Goal: Task Accomplishment & Management: Use online tool/utility

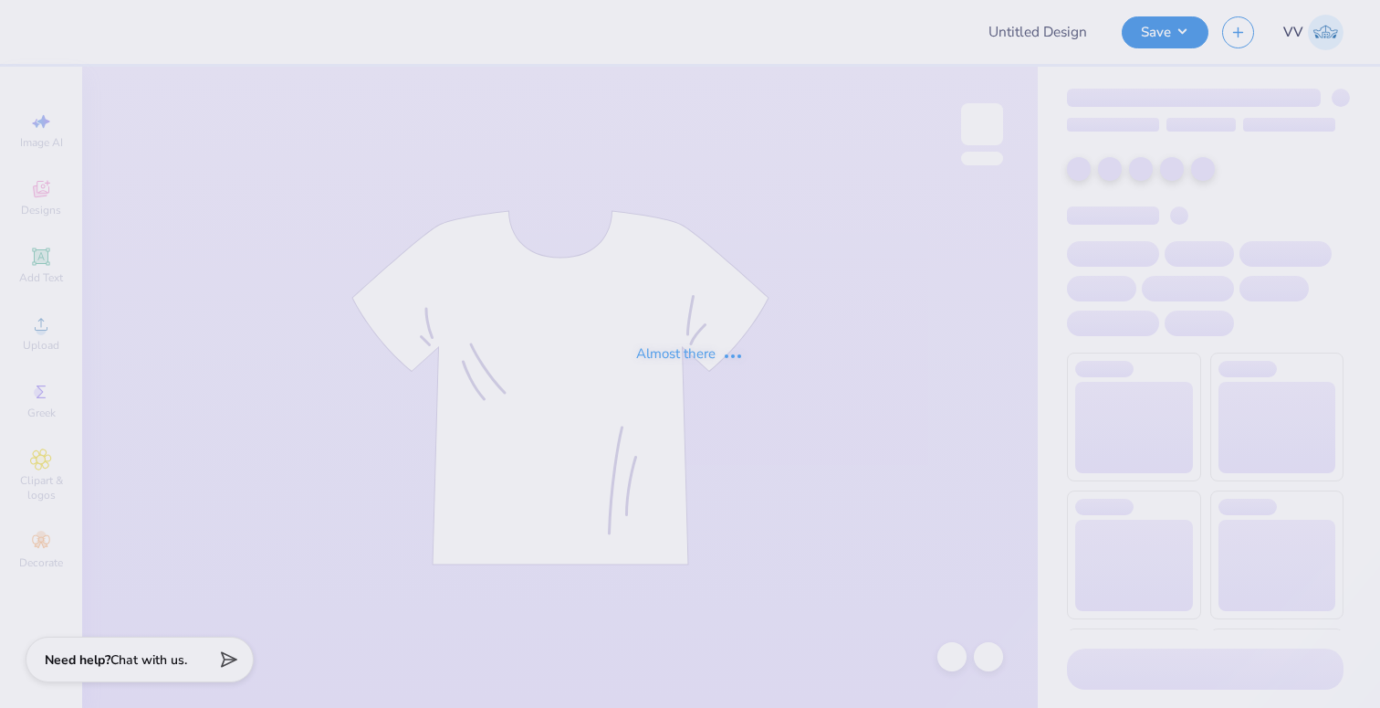
type input "SigEp RFall Rush"
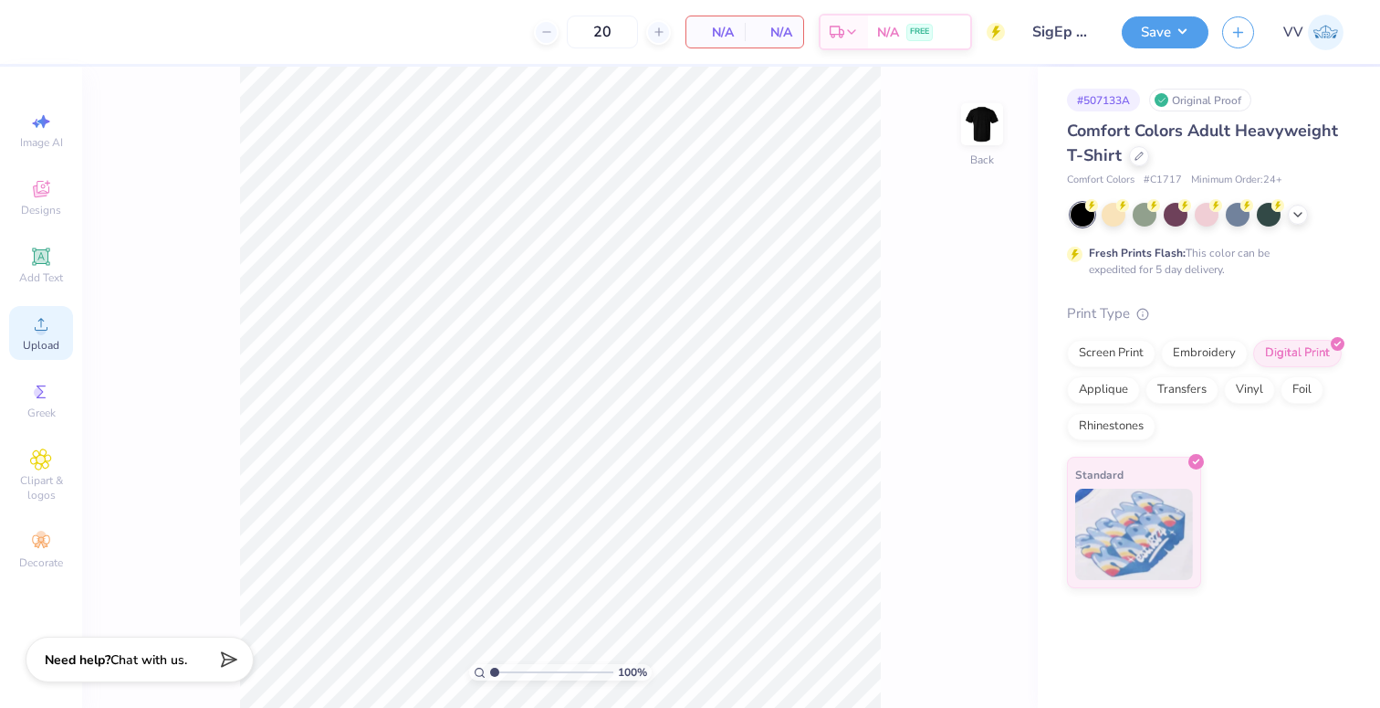
click at [39, 318] on icon at bounding box center [41, 324] width 22 height 22
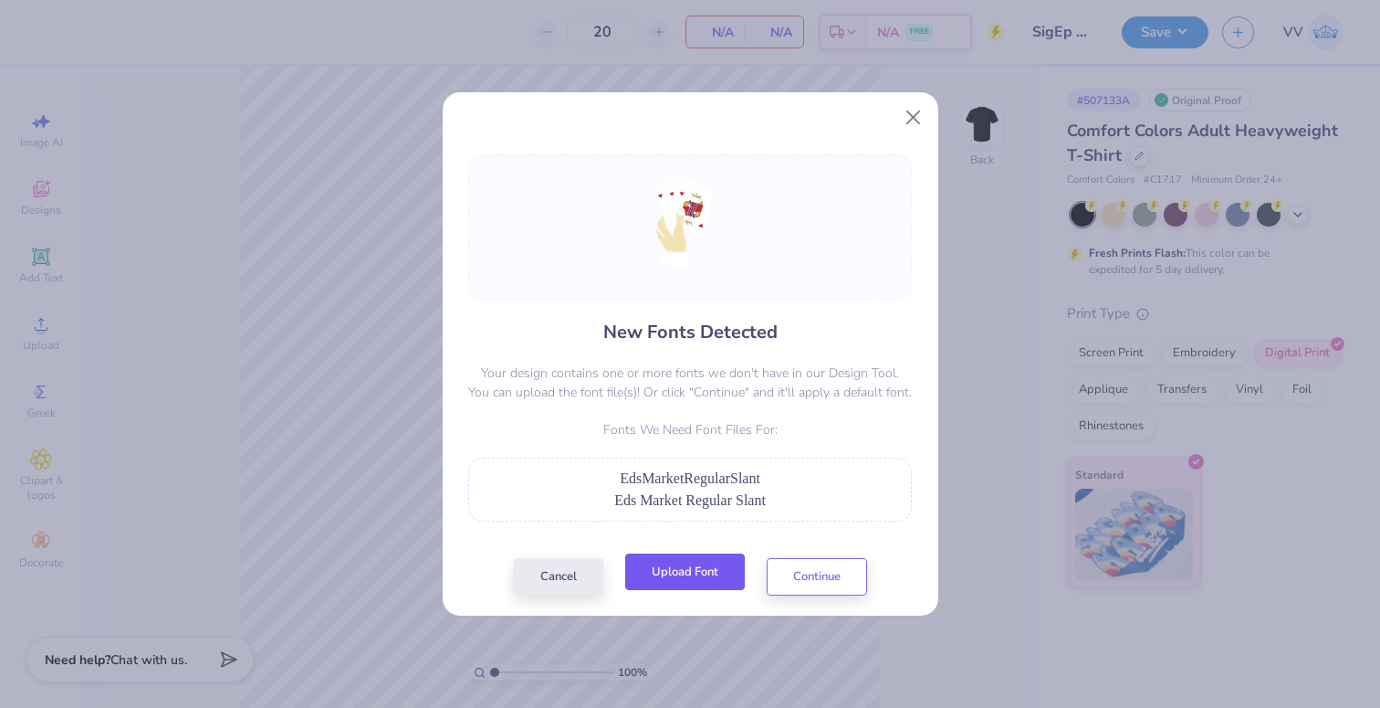
click at [670, 580] on button "Upload Font" at bounding box center [685, 571] width 120 height 37
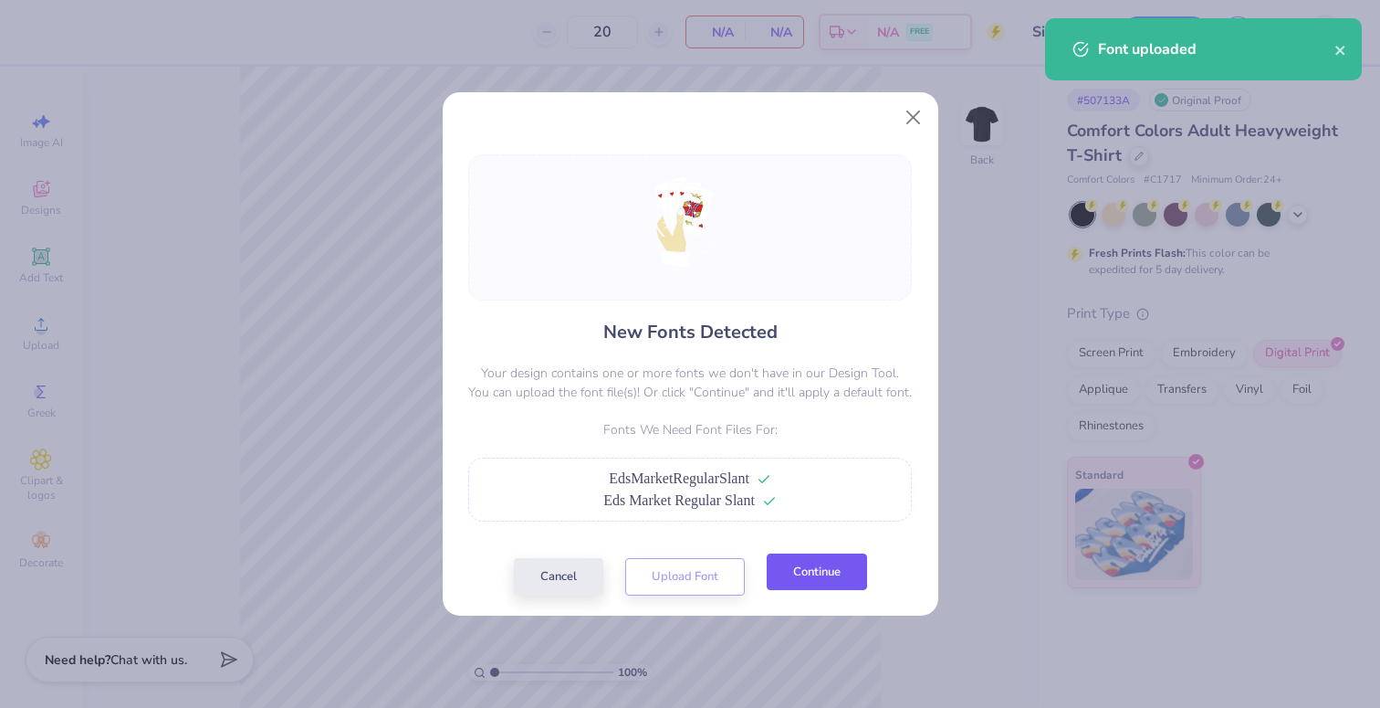
click at [846, 575] on button "Continue" at bounding box center [817, 571] width 100 height 37
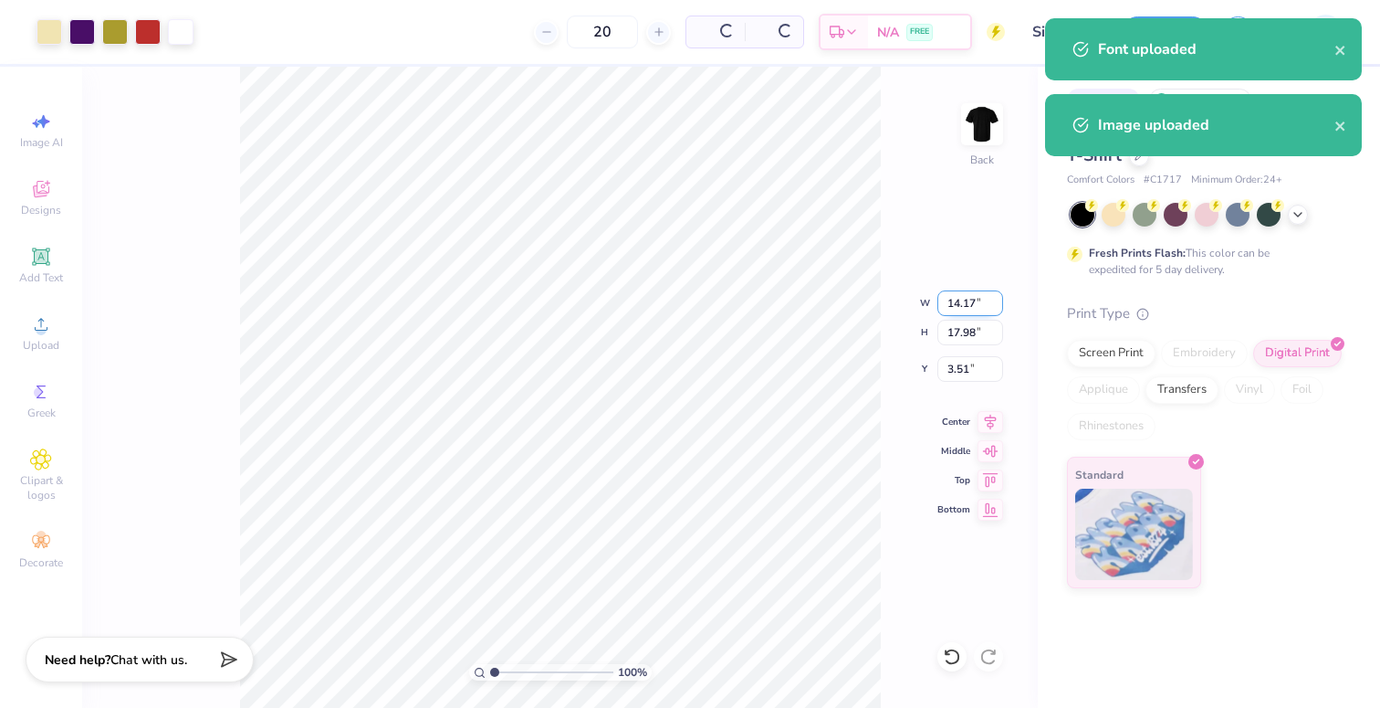
click at [959, 297] on input "14.17" at bounding box center [971, 303] width 66 height 26
type input "3.50"
type input "4.44"
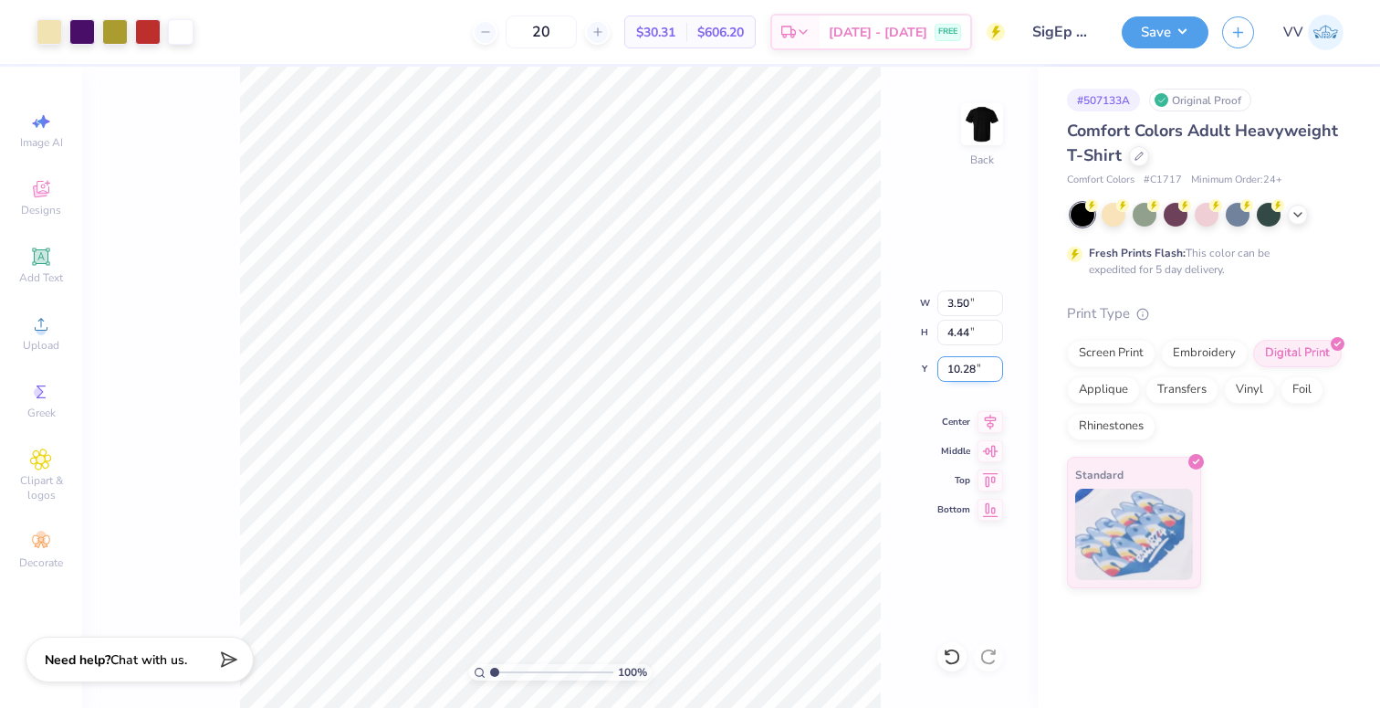
click at [957, 365] on input "10.28" at bounding box center [971, 369] width 66 height 26
type input "3.00"
type input "3.84"
click at [529, 676] on input "range" at bounding box center [551, 672] width 123 height 16
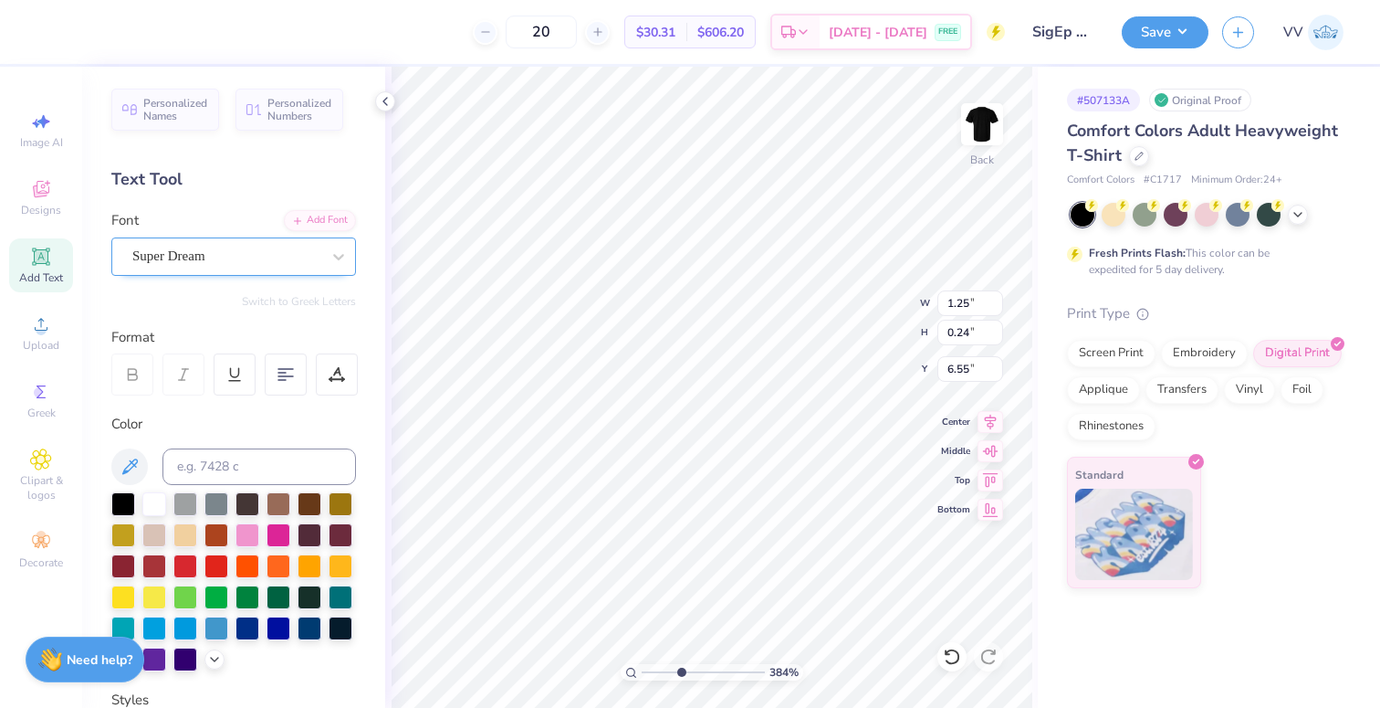
click at [223, 254] on div "Super Dream" at bounding box center [227, 256] width 192 height 28
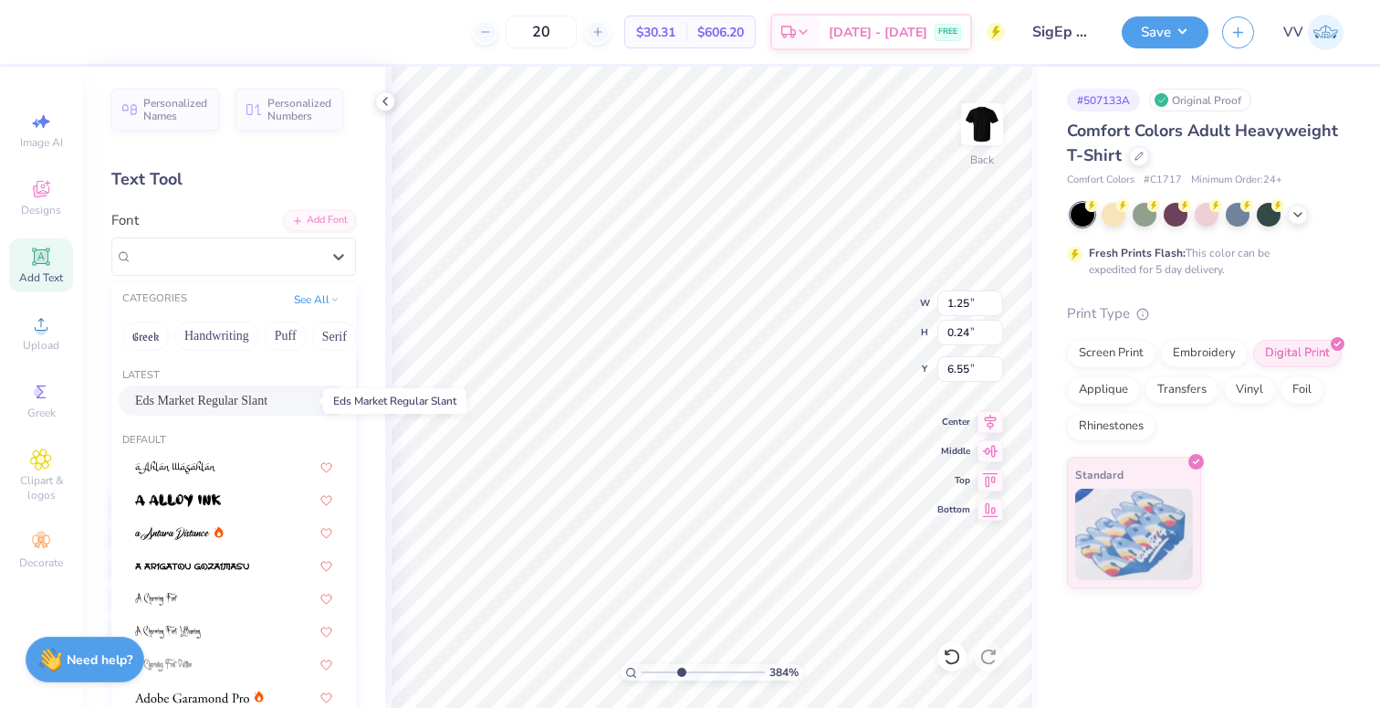
click at [267, 395] on span "Eds Market Regular Slant" at bounding box center [201, 400] width 132 height 19
type input "1.27"
type input "0.26"
type input "6.56"
drag, startPoint x: 163, startPoint y: 256, endPoint x: 179, endPoint y: 283, distance: 31.9
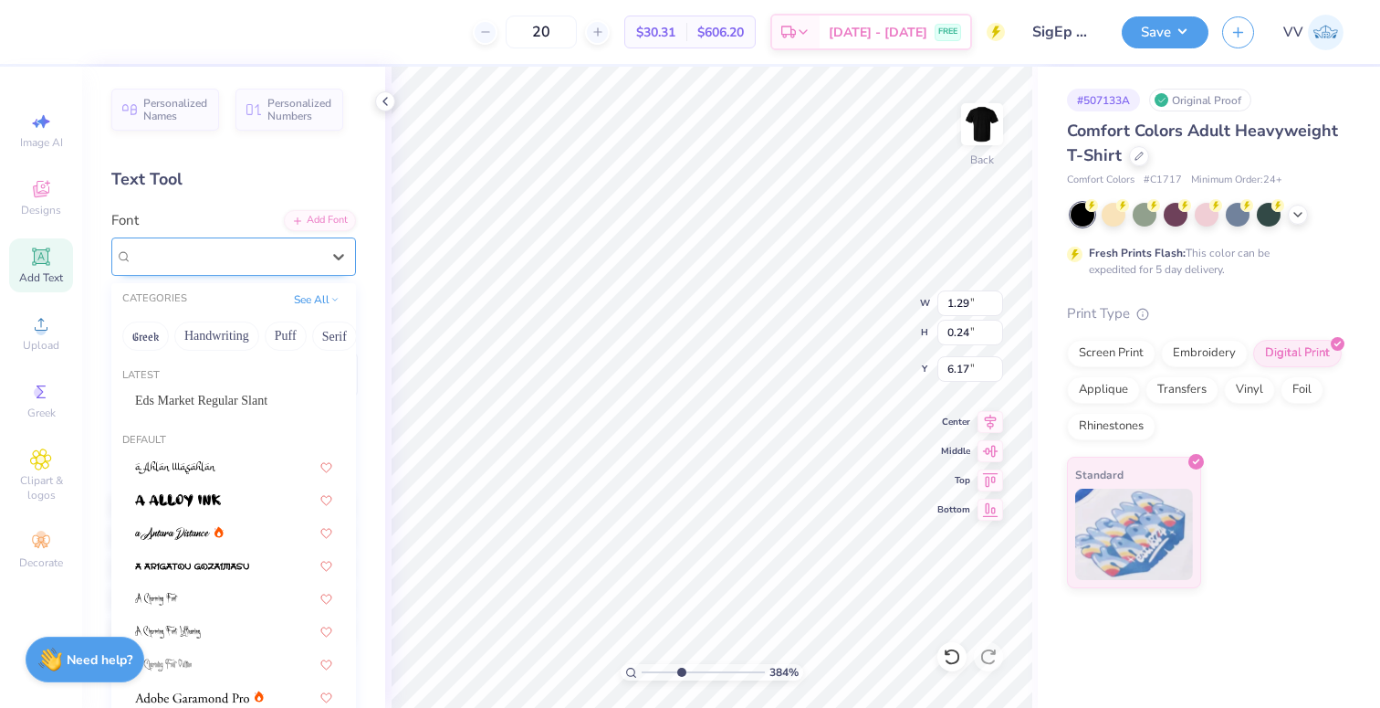
click at [162, 256] on div "Super Dream" at bounding box center [227, 256] width 192 height 28
click at [220, 397] on span "Eds Market Regular Slant" at bounding box center [201, 400] width 132 height 19
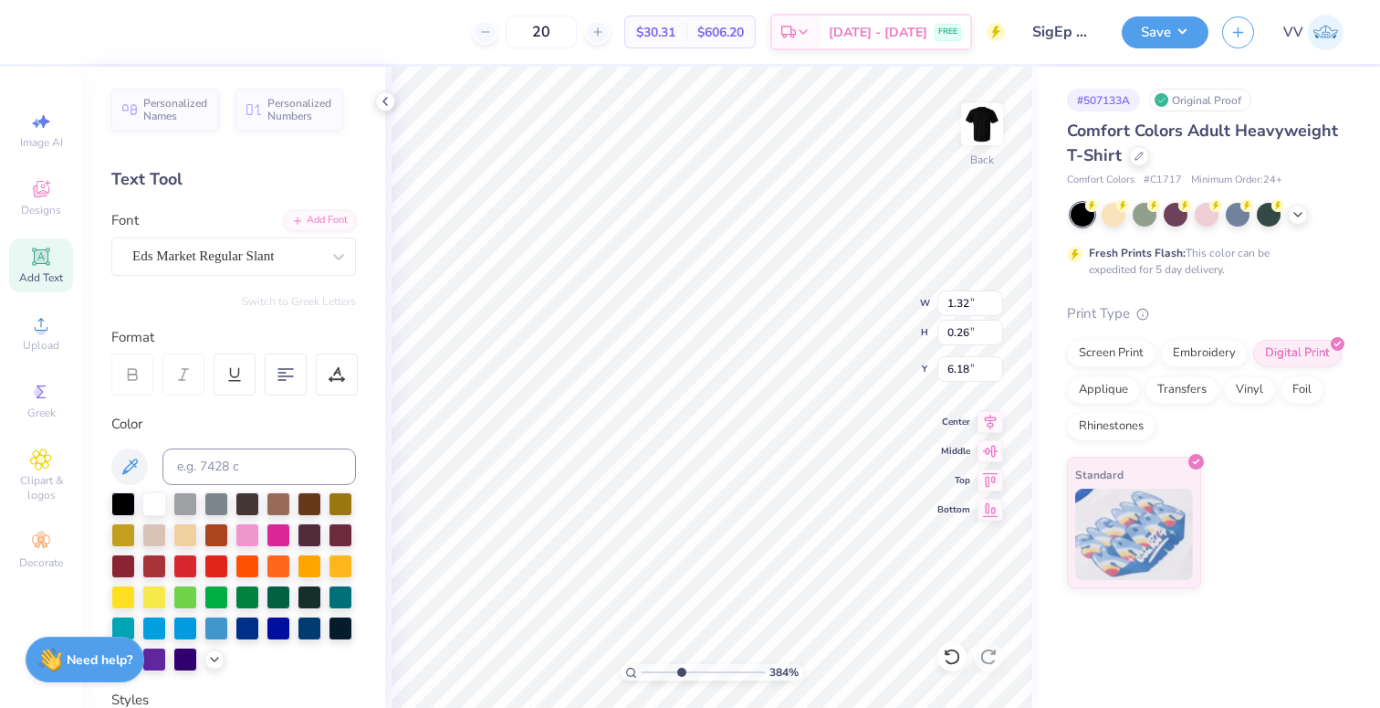
type input "1.32"
type input "0.26"
type input "6.18"
type input "1"
click at [605, 672] on div "100 %" at bounding box center [712, 387] width 641 height 641
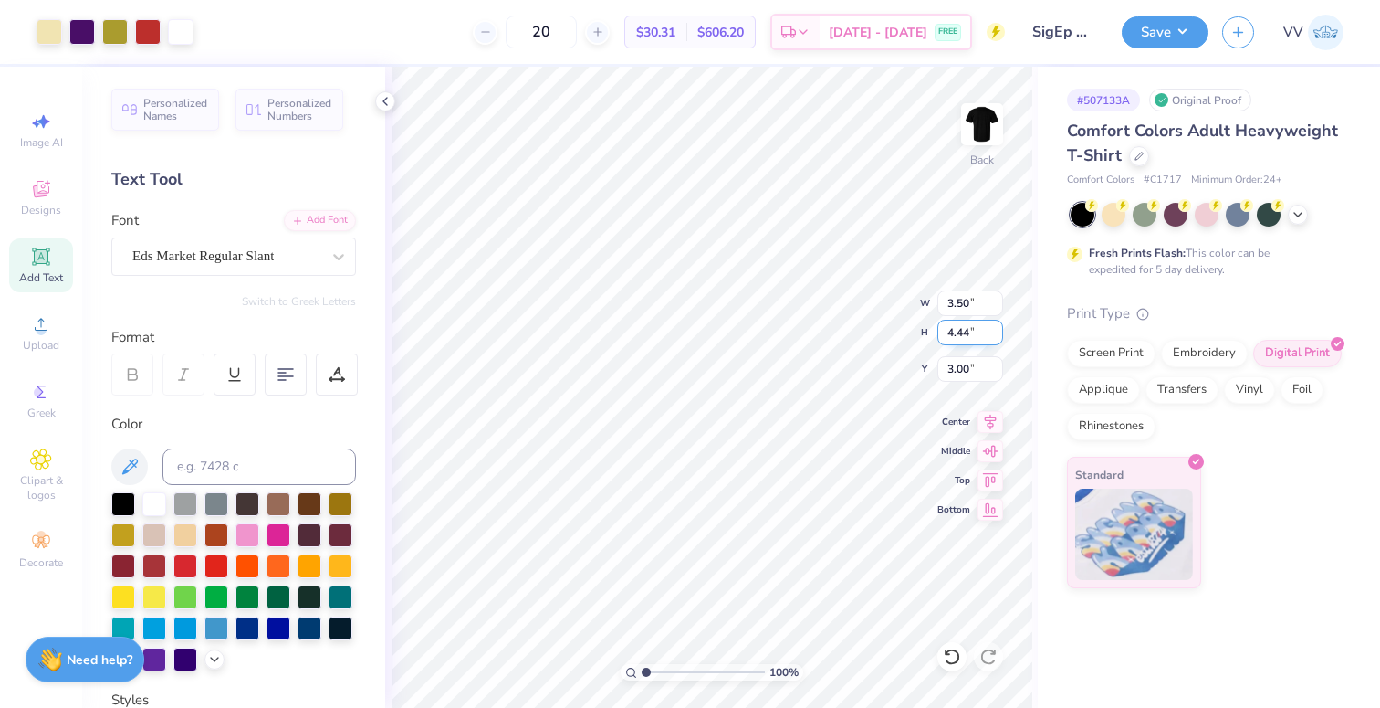
click at [967, 334] on input "4.44" at bounding box center [971, 333] width 66 height 26
type input "4"
type input "3.16"
type input "4.00"
type input "3.22"
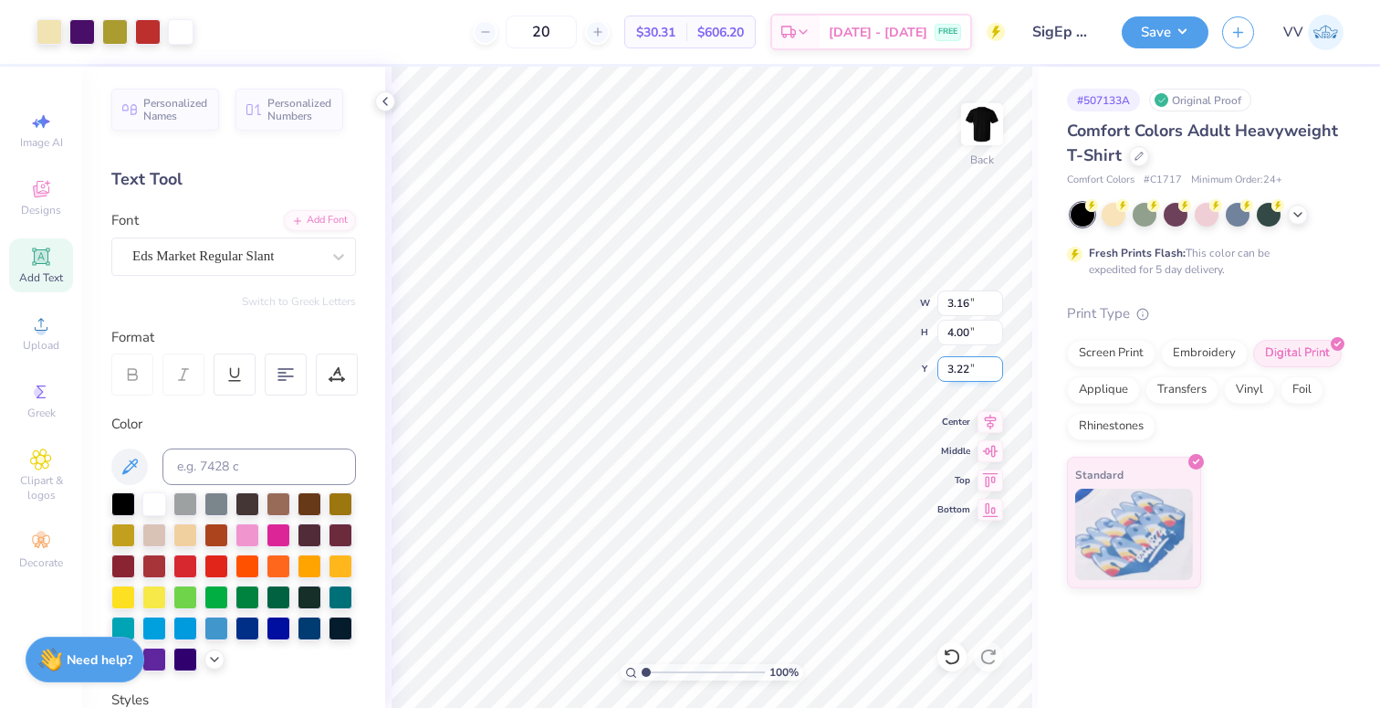
click at [976, 374] on input "3.22" at bounding box center [971, 369] width 66 height 26
type input "3.00"
click at [997, 126] on img at bounding box center [982, 124] width 73 height 73
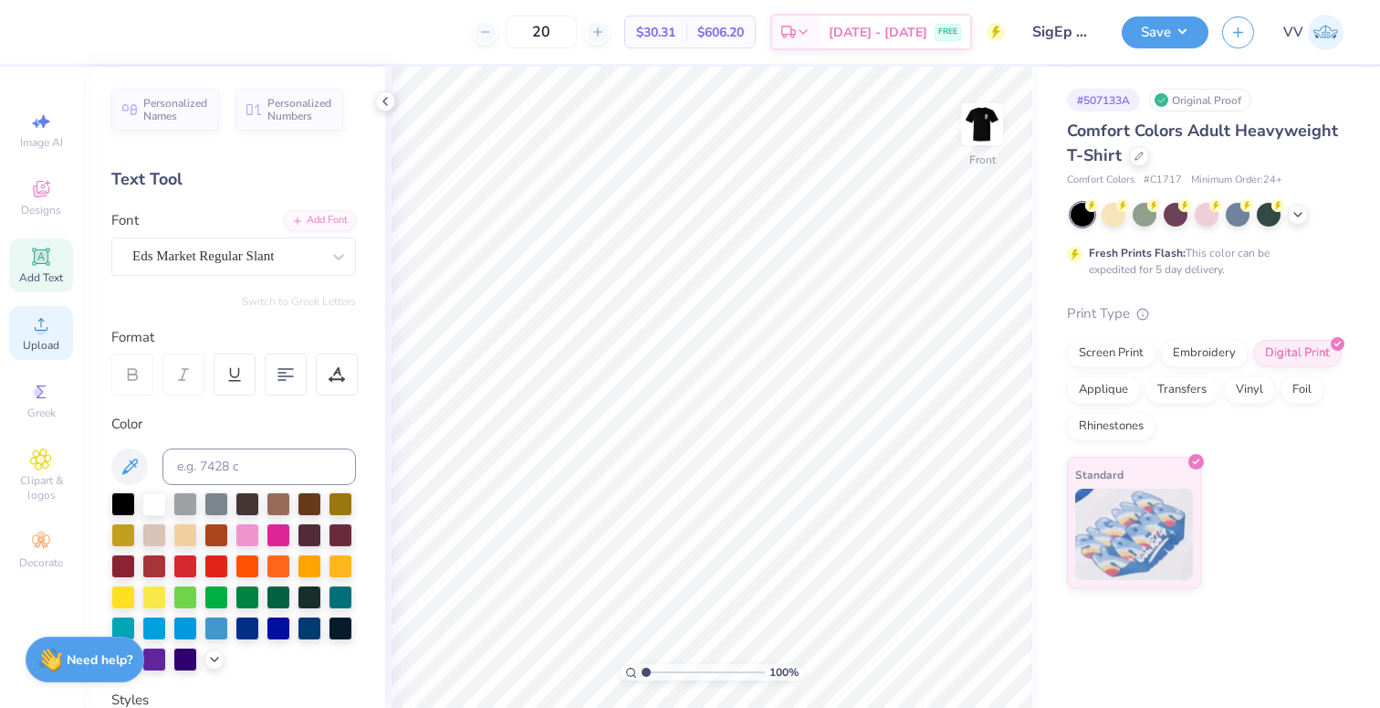
click at [35, 325] on icon at bounding box center [41, 324] width 22 height 22
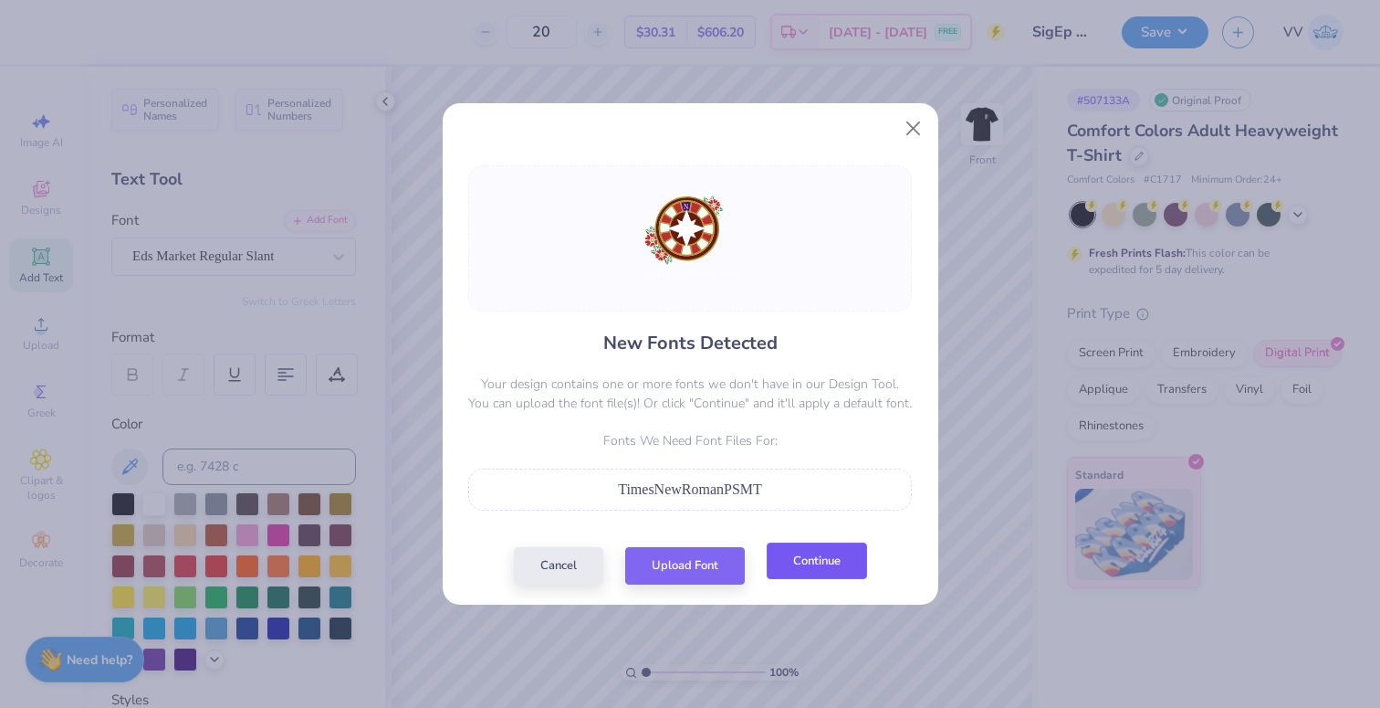
click at [822, 567] on button "Continue" at bounding box center [817, 560] width 100 height 37
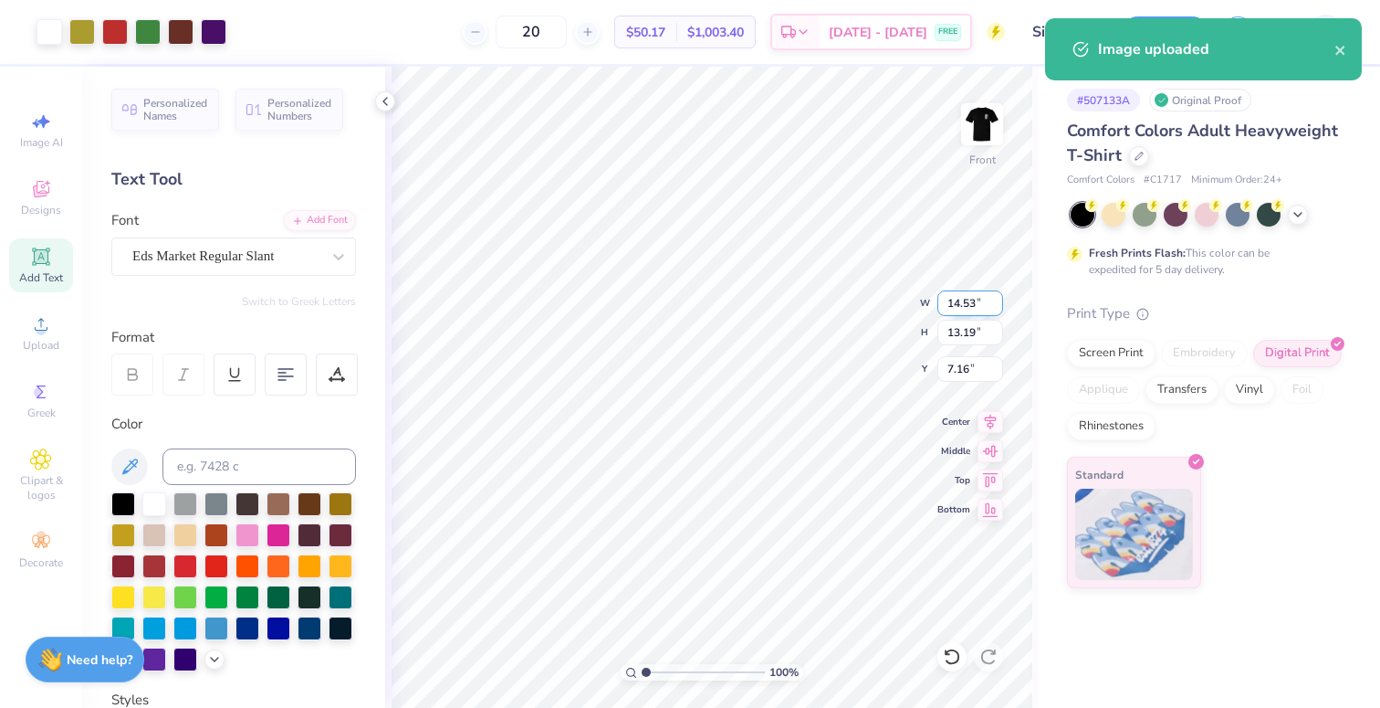
click at [971, 306] on input "14.53" at bounding box center [971, 303] width 66 height 26
type input "12.00"
type input "10.89"
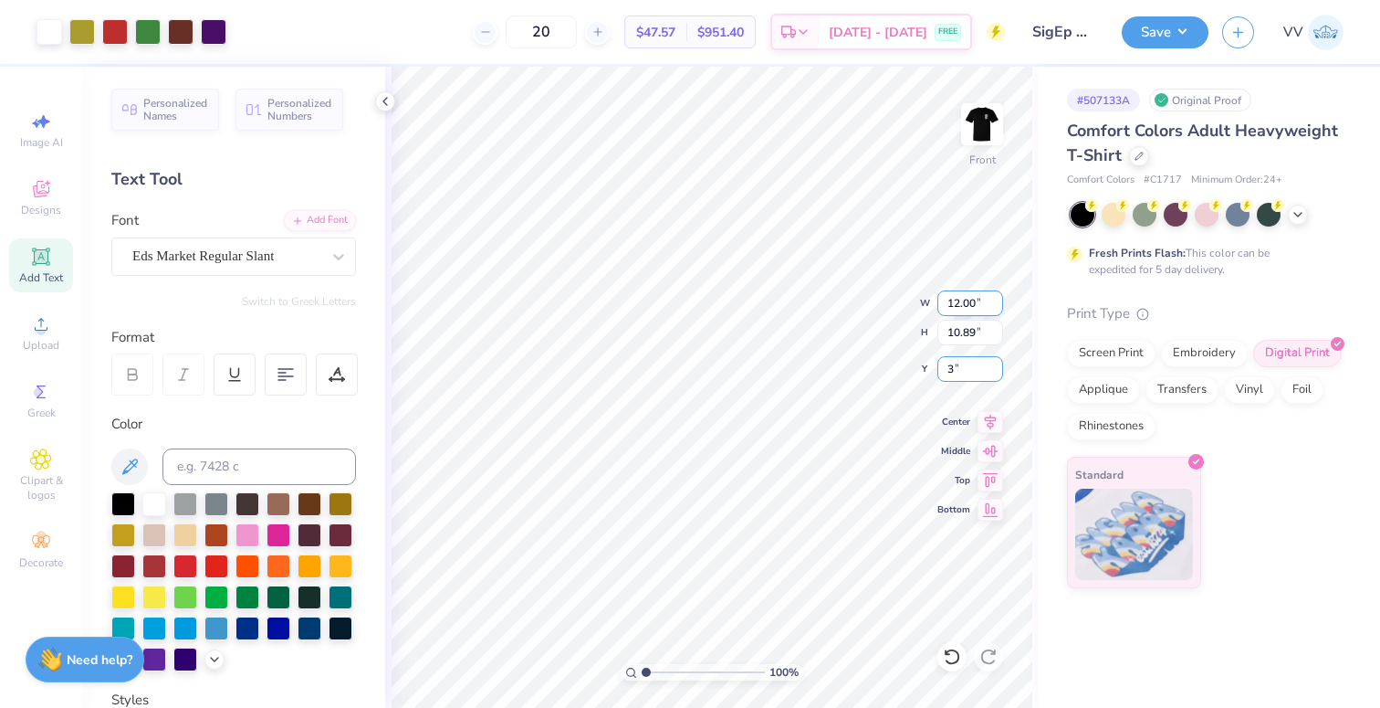
type input "3.00"
drag, startPoint x: 199, startPoint y: 245, endPoint x: 201, endPoint y: 280, distance: 35.7
click at [199, 245] on div "Super Dream" at bounding box center [227, 256] width 192 height 28
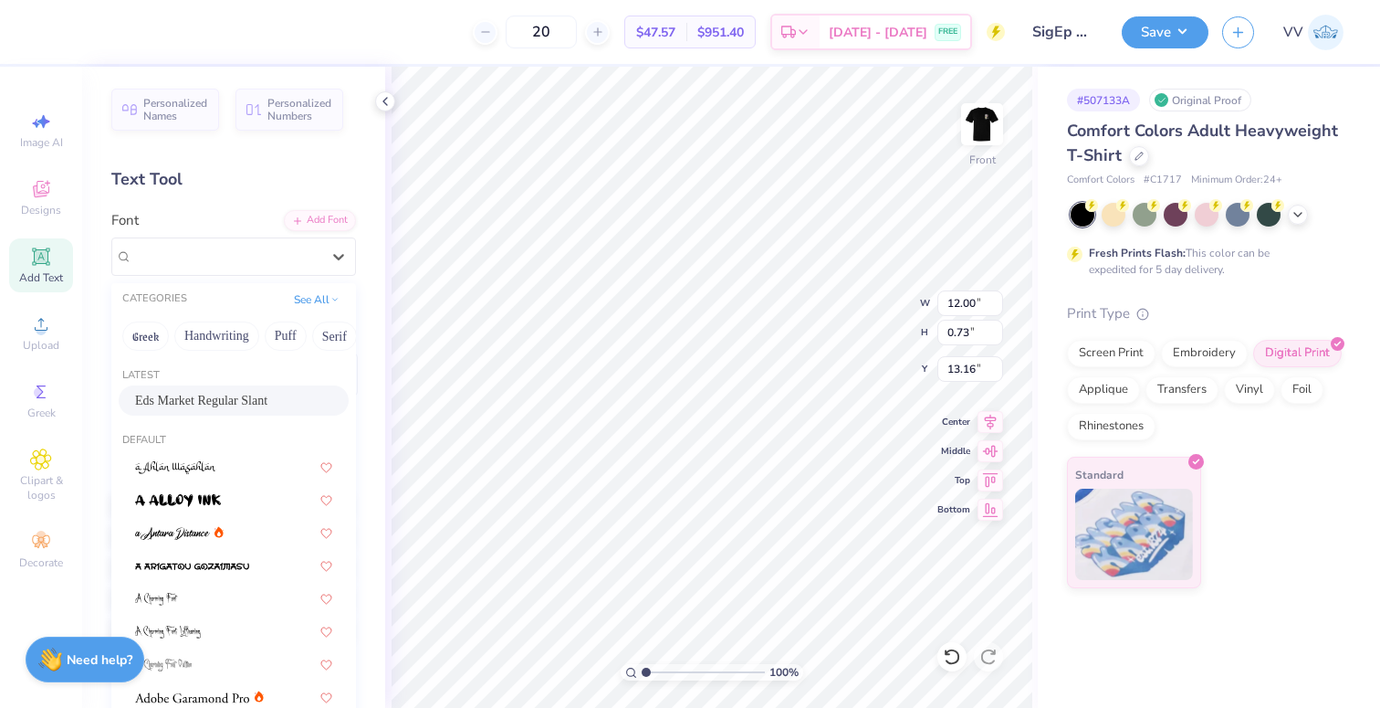
drag, startPoint x: 197, startPoint y: 405, endPoint x: 271, endPoint y: 417, distance: 74.9
click at [196, 405] on span "Eds Market Regular Slant" at bounding box center [201, 400] width 132 height 19
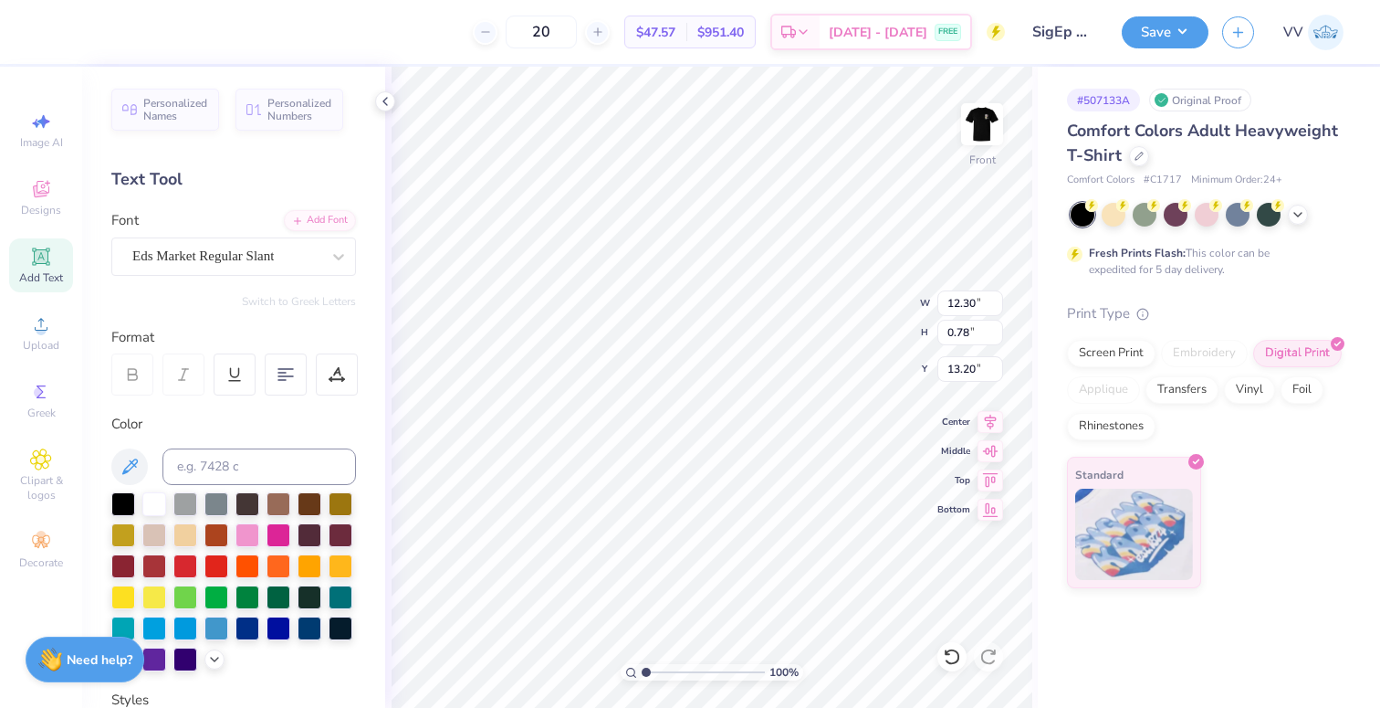
type input "12.30"
type input "0.78"
type input "13.20"
type input "2.56"
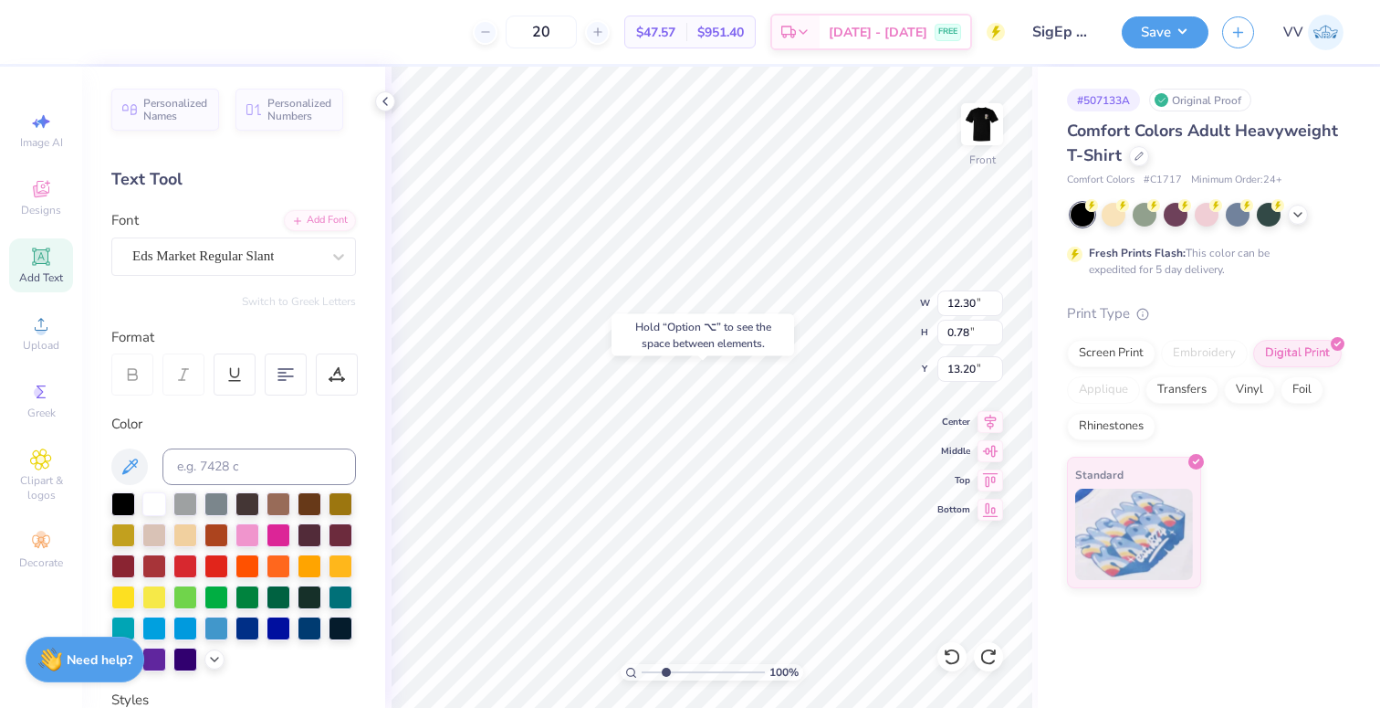
click at [665, 674] on input "range" at bounding box center [703, 672] width 123 height 16
type input "13.17"
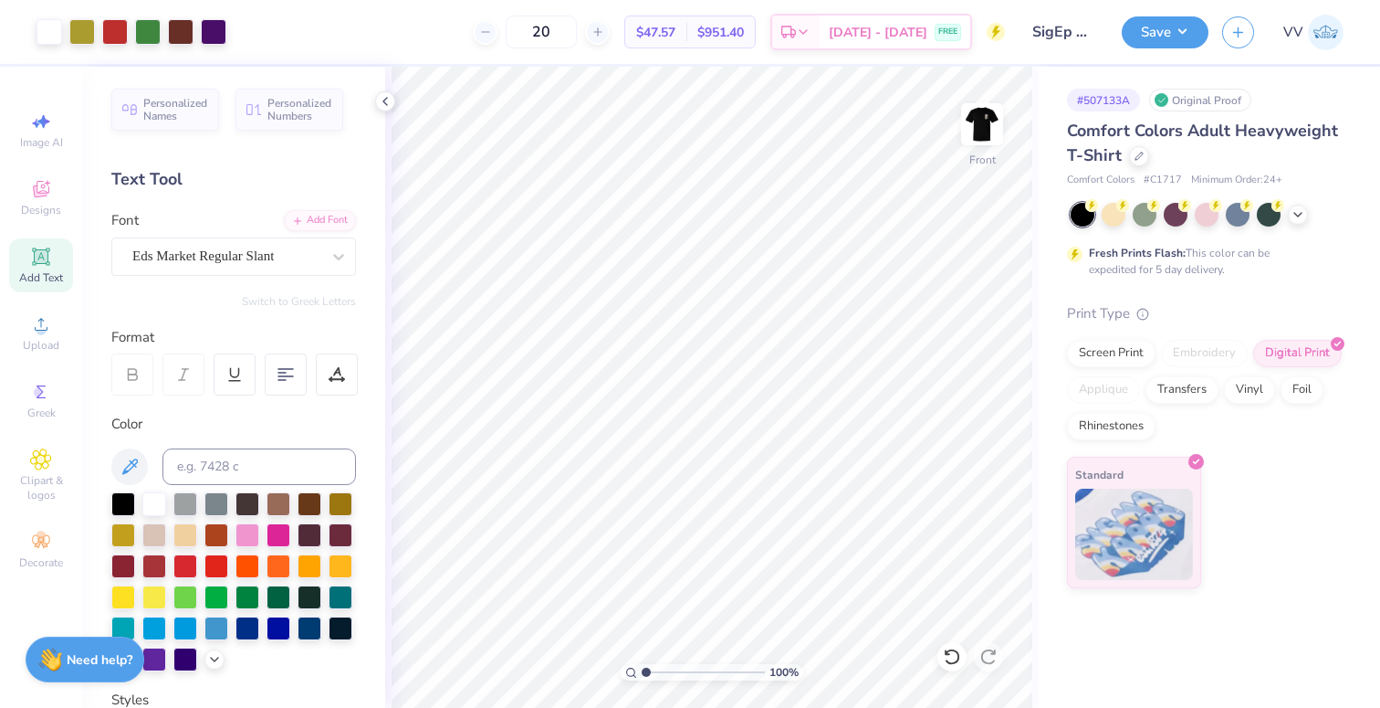
drag, startPoint x: 639, startPoint y: 678, endPoint x: 612, endPoint y: 682, distance: 27.6
type input "1"
click at [642, 680] on input "range" at bounding box center [703, 672] width 123 height 16
click at [514, 47] on div "Art colors 20 $47.57 Per Item $951.40 Total Est. Delivery Aug 25 - 28 FREE Desi…" at bounding box center [690, 354] width 1380 height 708
click at [962, 302] on input "12.30" at bounding box center [971, 303] width 66 height 26
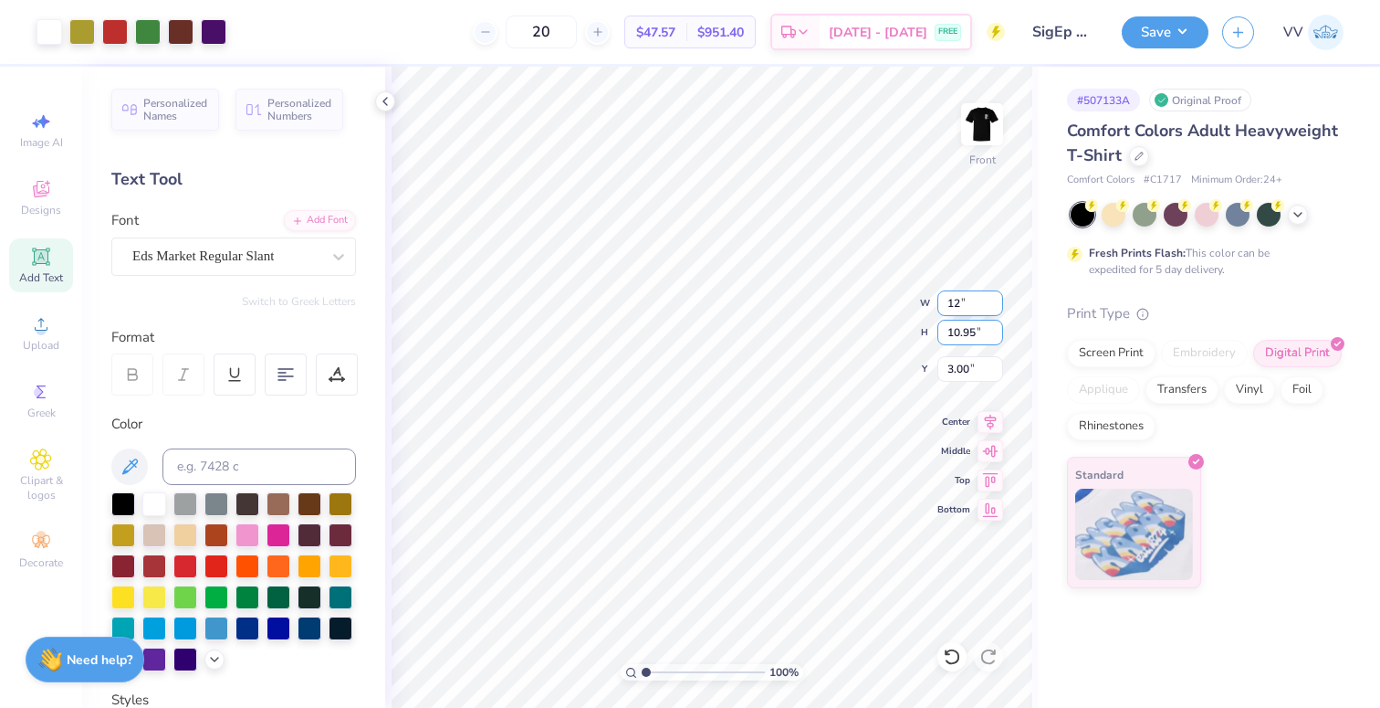
type input "12.00"
type input "10.68"
type input "3.00"
type input "2.81"
click at [667, 674] on input "range" at bounding box center [703, 672] width 123 height 16
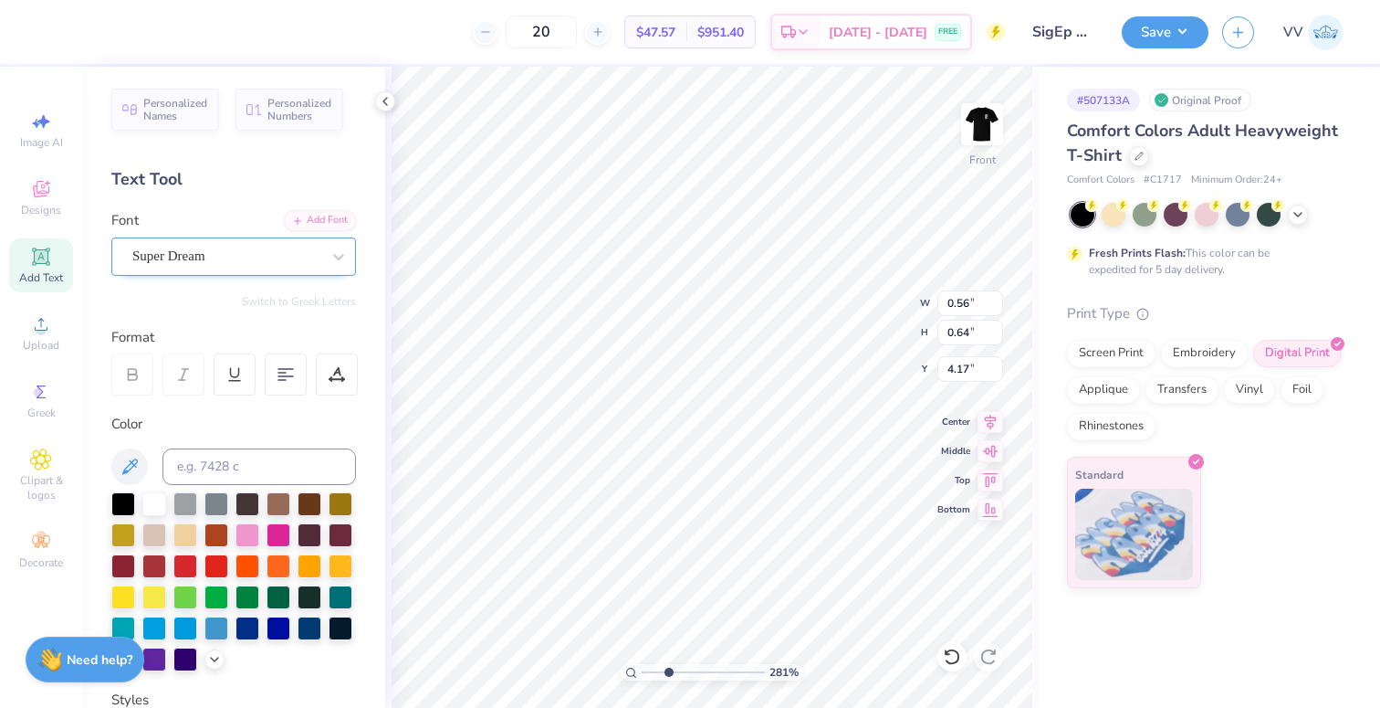
click at [243, 259] on div "Super Dream" at bounding box center [227, 256] width 192 height 28
click at [212, 397] on span "Times New Roman" at bounding box center [184, 400] width 99 height 19
type input "times"
type input "0.64"
type input "0.62"
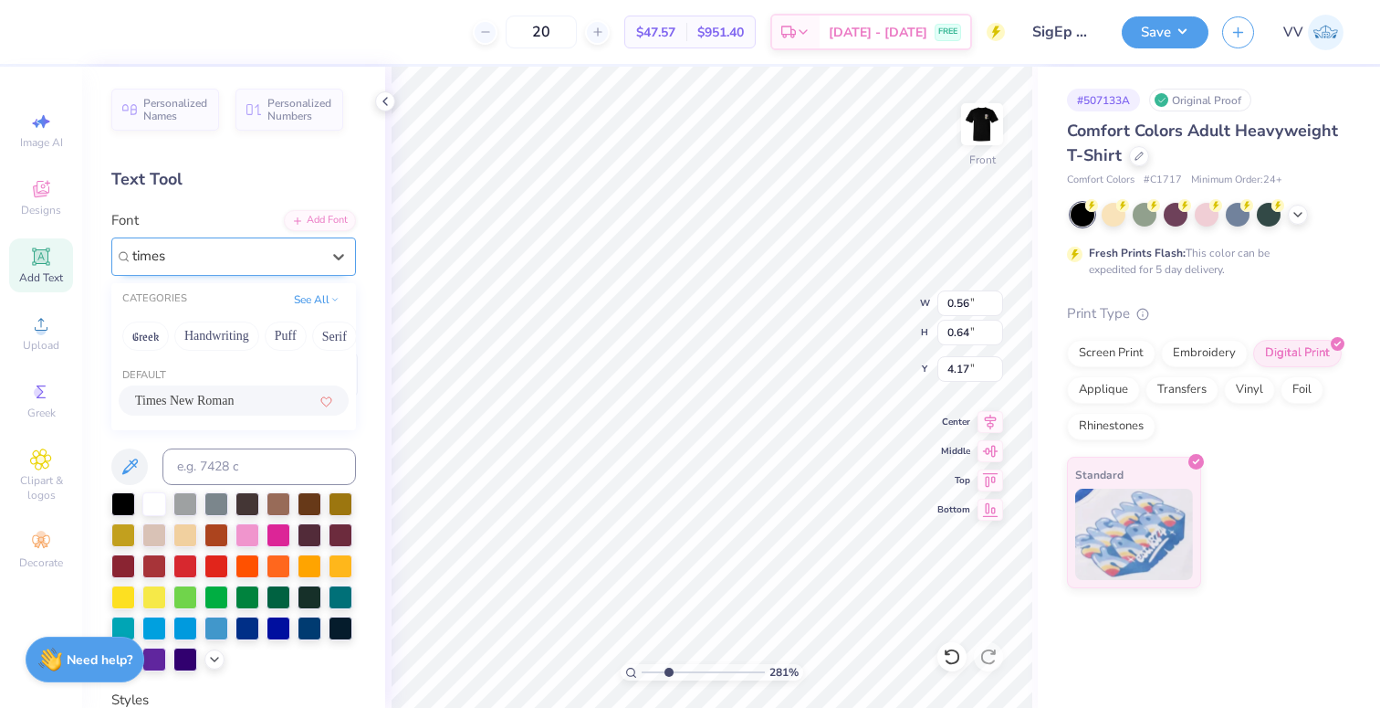
type input "4.19"
type input "0.48"
type input "0.64"
type input "7.12"
click at [287, 261] on div "Super Dream" at bounding box center [227, 256] width 192 height 28
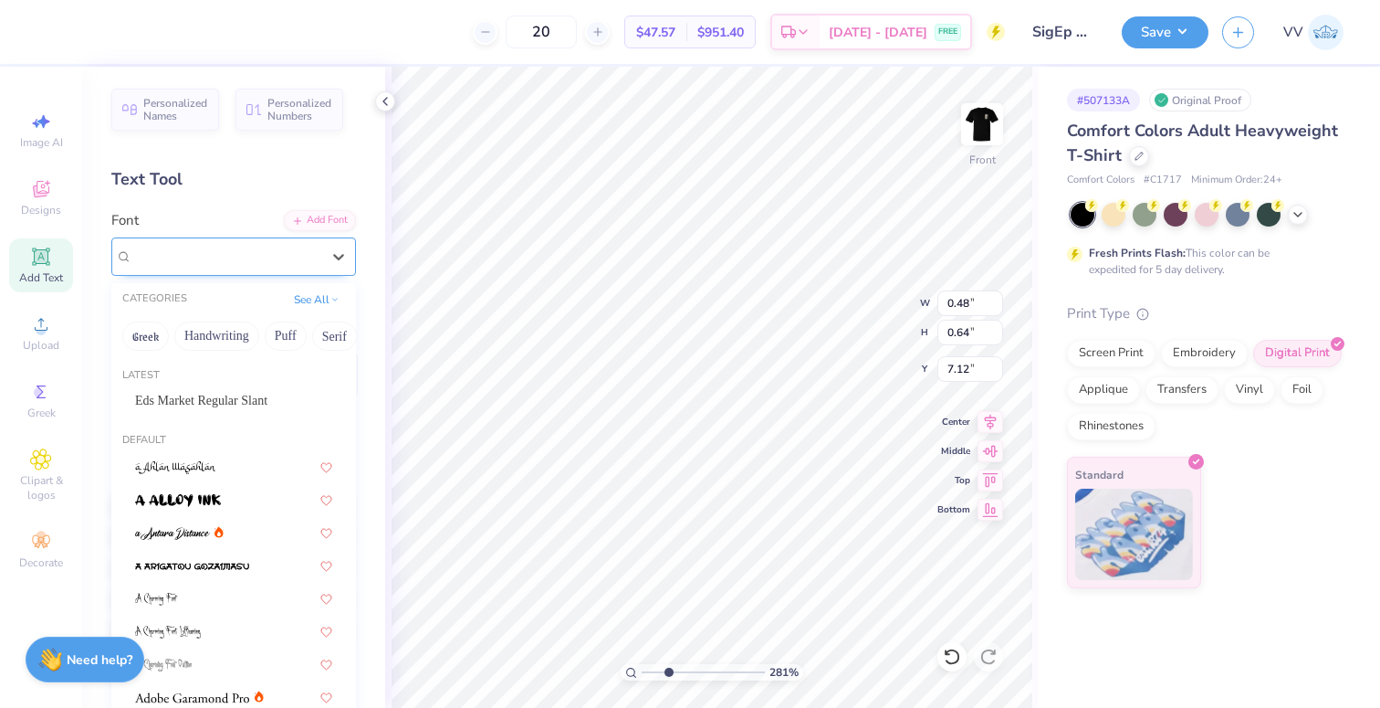
paste input "times"
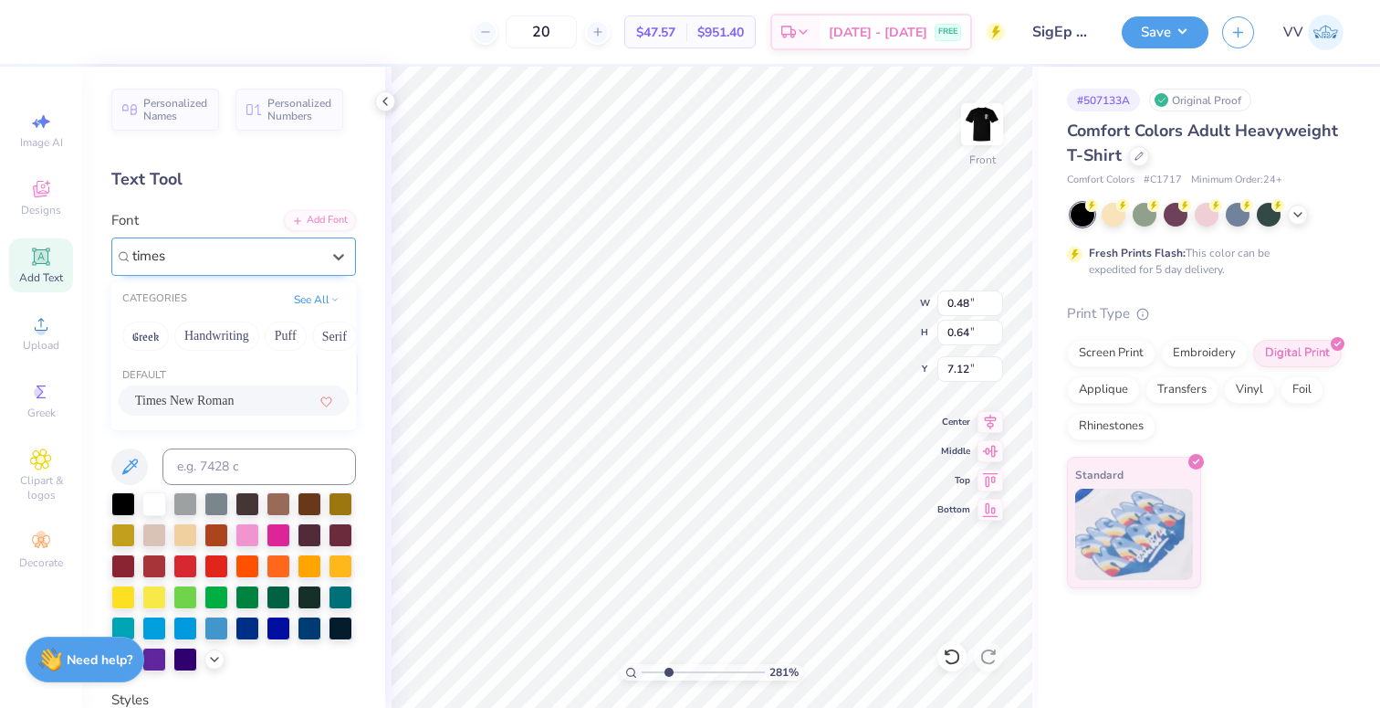
click at [218, 403] on span "Times New Roman" at bounding box center [184, 400] width 99 height 19
type input "times"
type input "0.53"
type input "0.61"
type input "7.14"
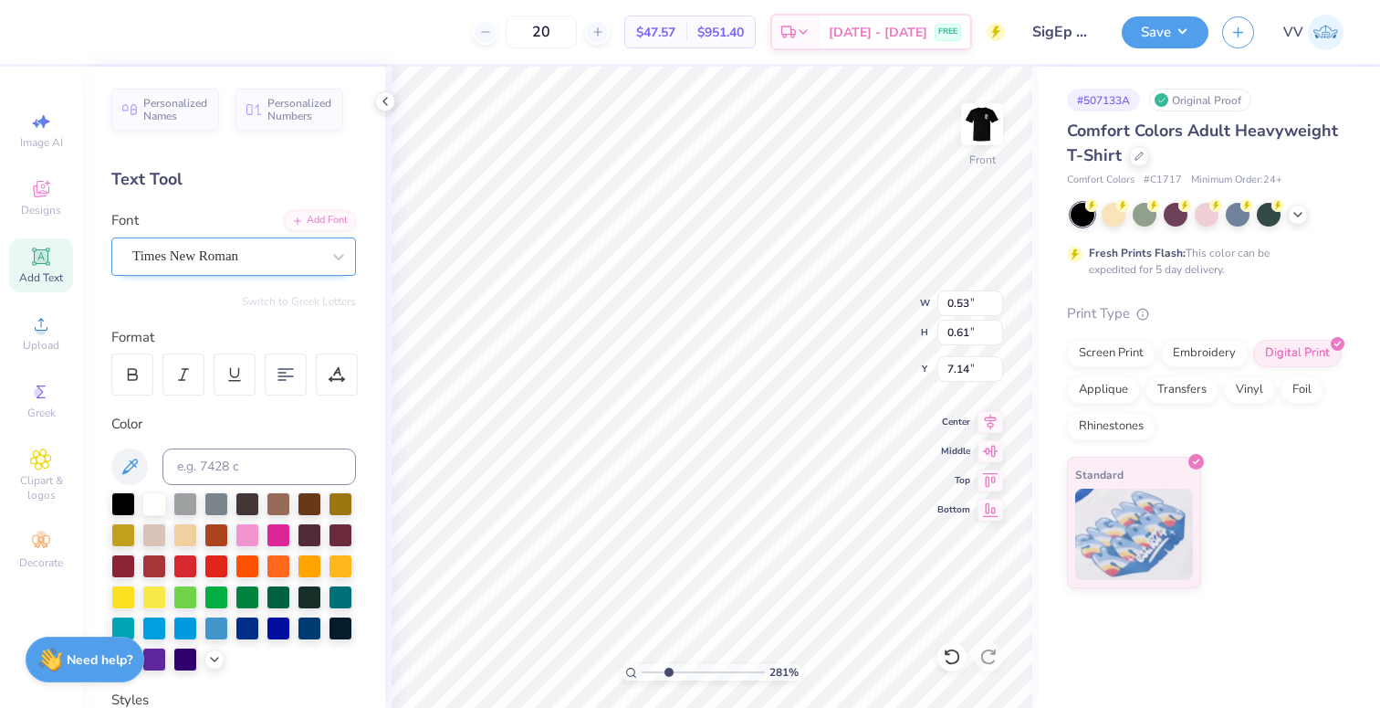
type input "0.52"
type input "0.66"
type input "9.84"
click at [238, 260] on div "Super Dream" at bounding box center [227, 256] width 192 height 28
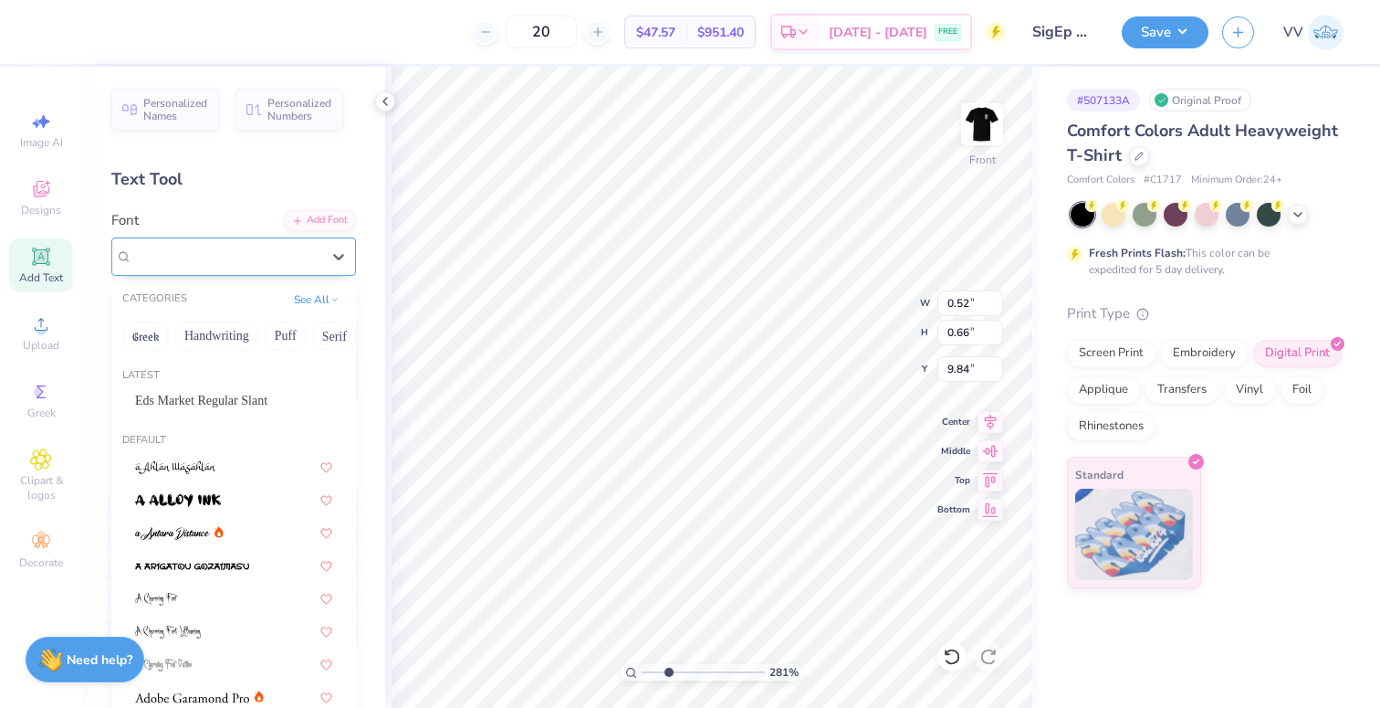
paste input "times"
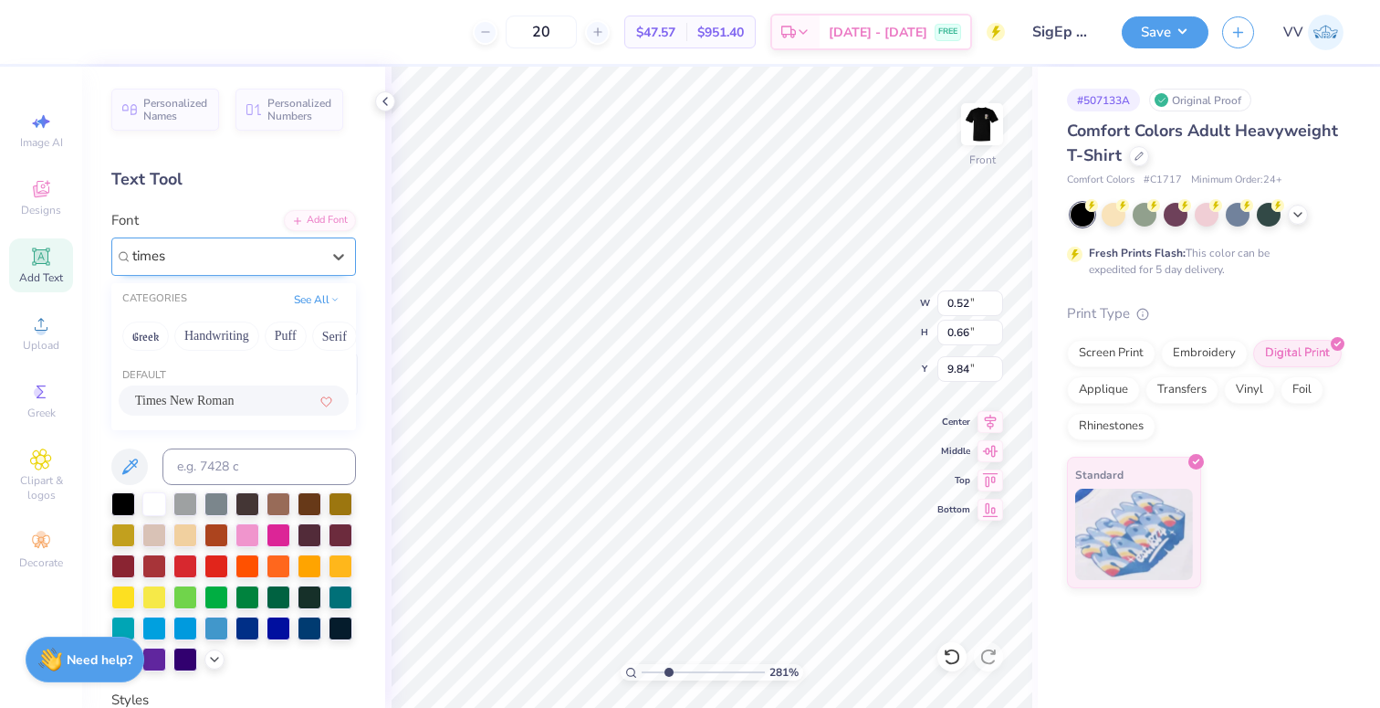
click at [206, 396] on span "Times New Roman" at bounding box center [184, 400] width 99 height 19
type input "times"
type input "0.42"
type input "0.62"
type input "9.88"
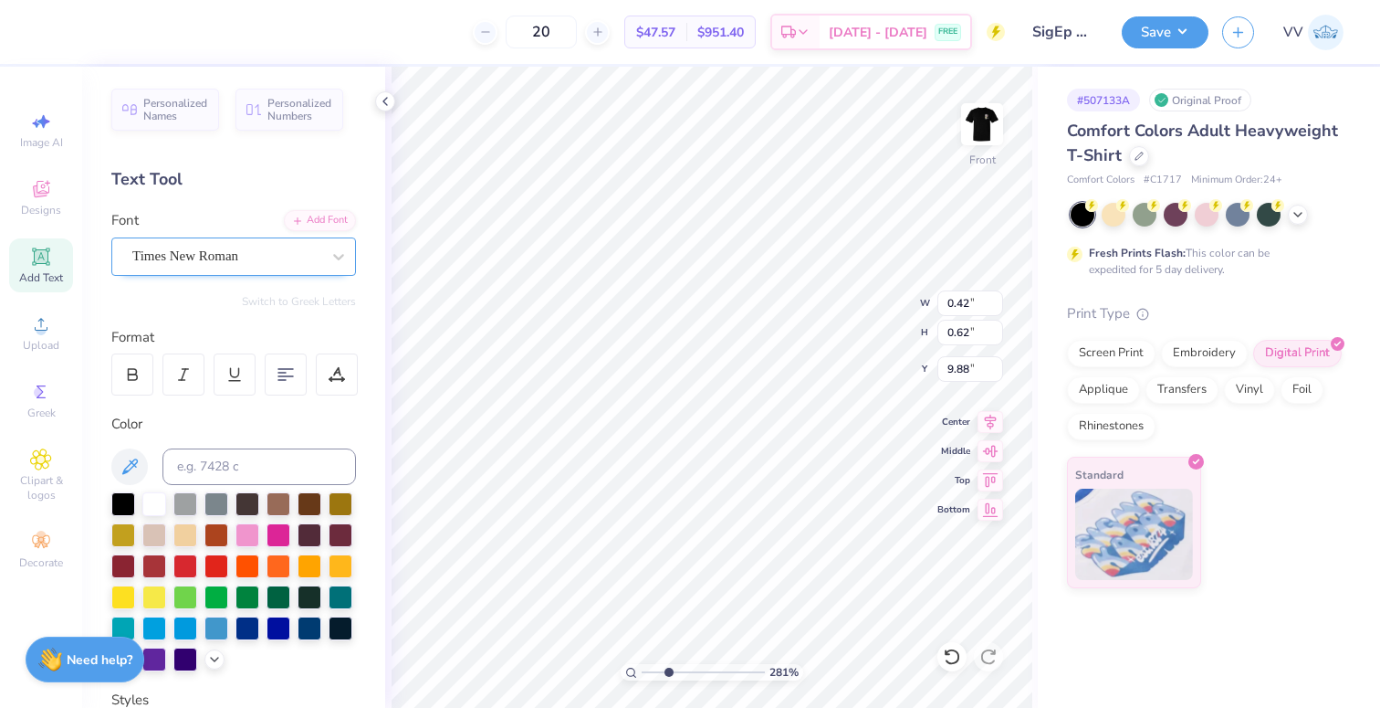
type input "0.71"
type input "0.64"
type input "6.94"
click at [223, 249] on div "Super Dream" at bounding box center [227, 256] width 192 height 28
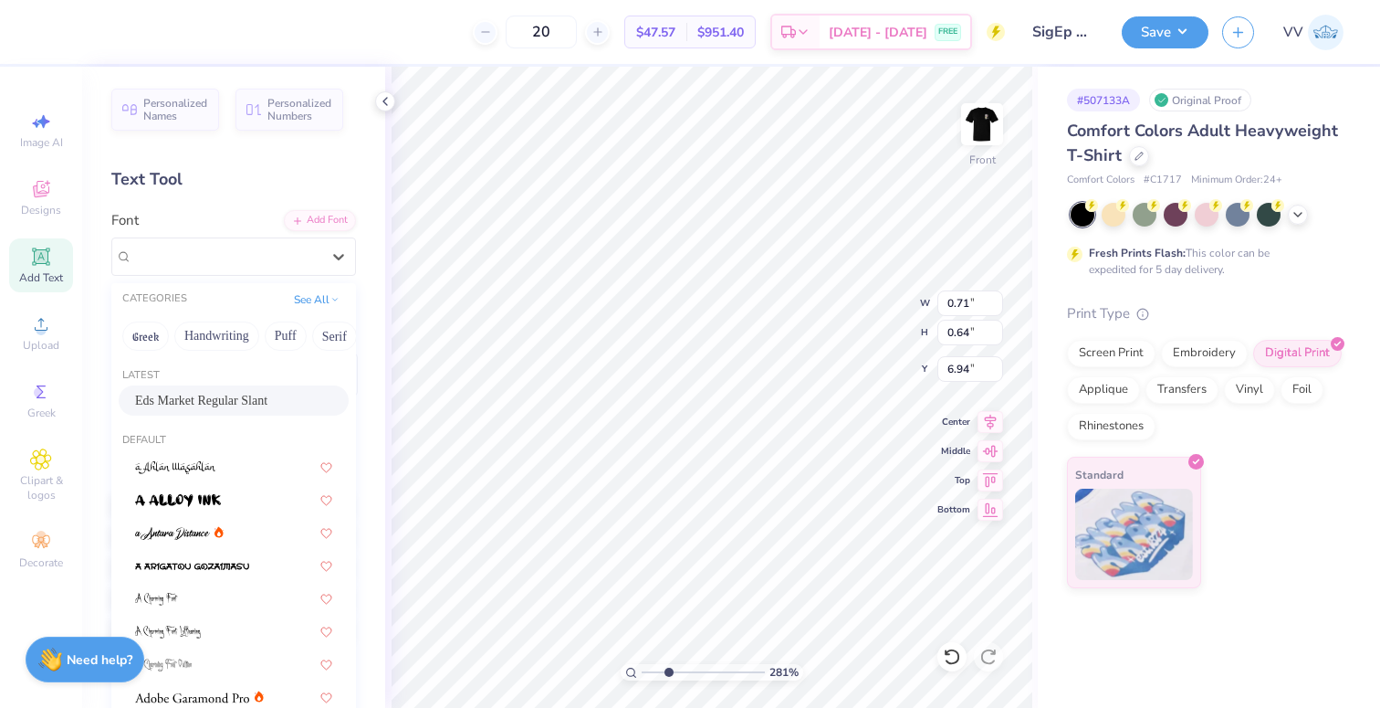
paste input "times"
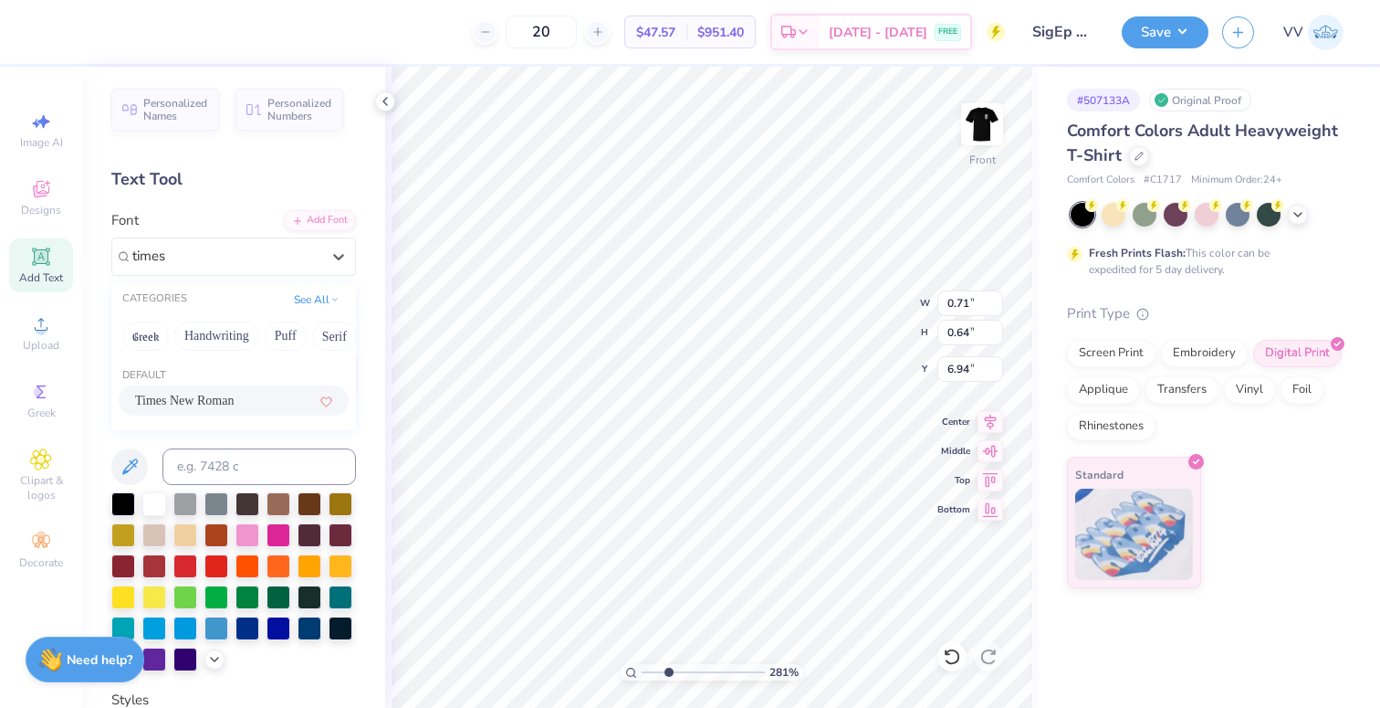
drag, startPoint x: 187, startPoint y: 394, endPoint x: 274, endPoint y: 425, distance: 91.8
click at [186, 394] on span "Times New Roman" at bounding box center [184, 400] width 99 height 19
type input "times"
type input "0.82"
type input "0.62"
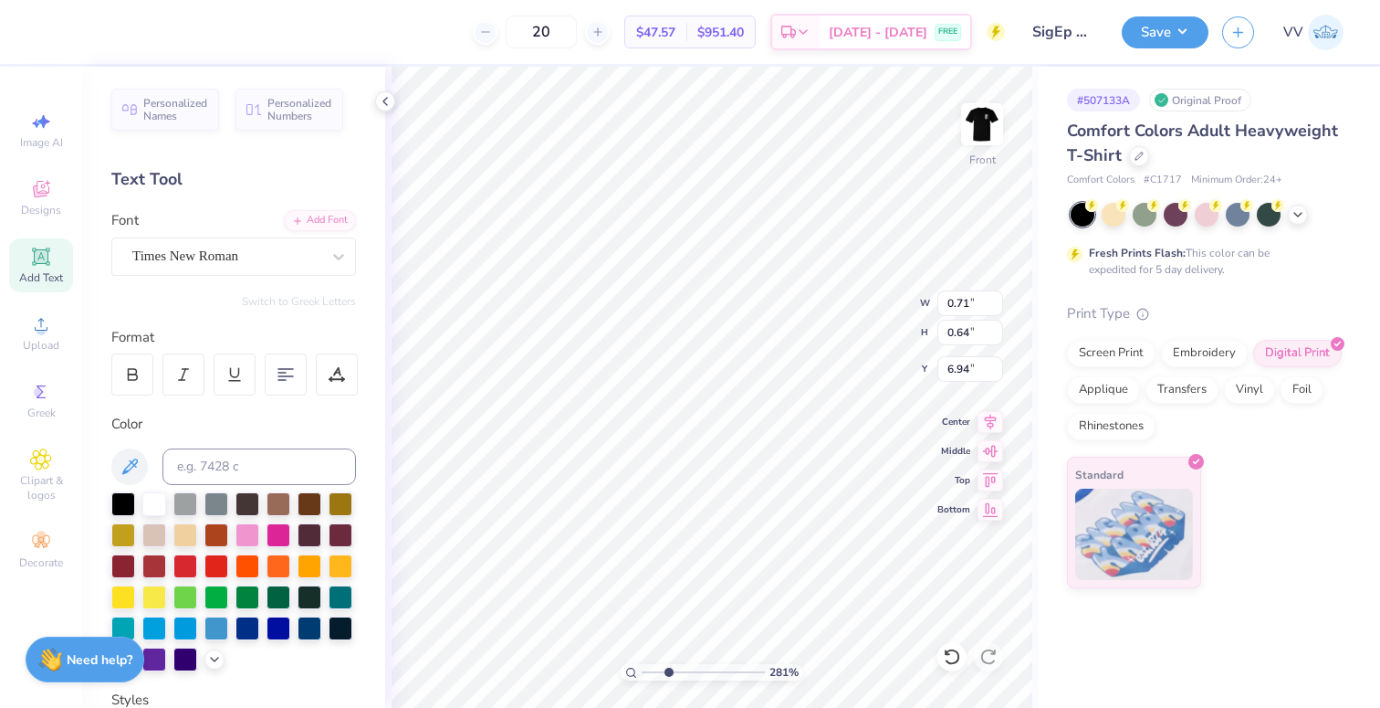
type input "6.96"
drag, startPoint x: 667, startPoint y: 677, endPoint x: 592, endPoint y: 678, distance: 75.8
type input "1"
click at [642, 678] on input "range" at bounding box center [703, 672] width 123 height 16
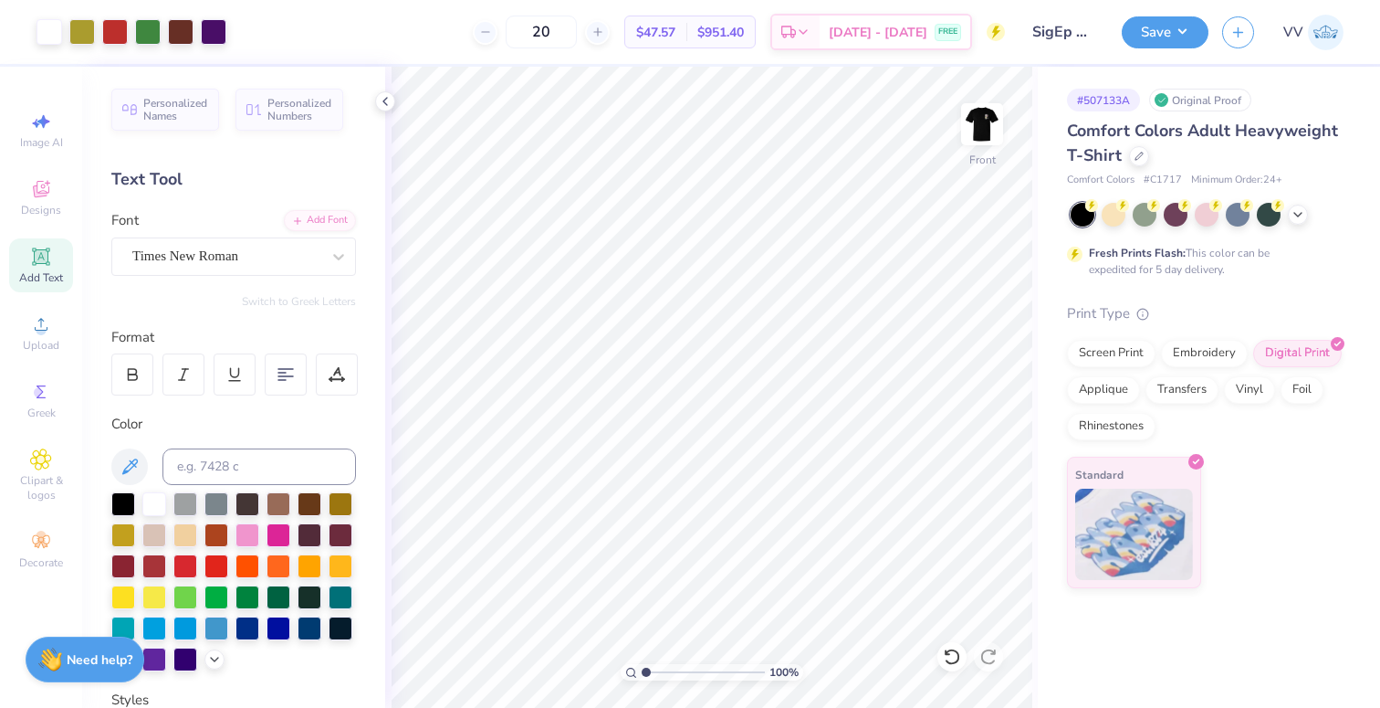
click at [486, 65] on div "Art colors 20 $47.57 Per Item $951.40 Total Est. Delivery Aug 25 - 28 FREE Desi…" at bounding box center [690, 354] width 1380 height 708
click at [1151, 29] on button "Save" at bounding box center [1165, 30] width 87 height 32
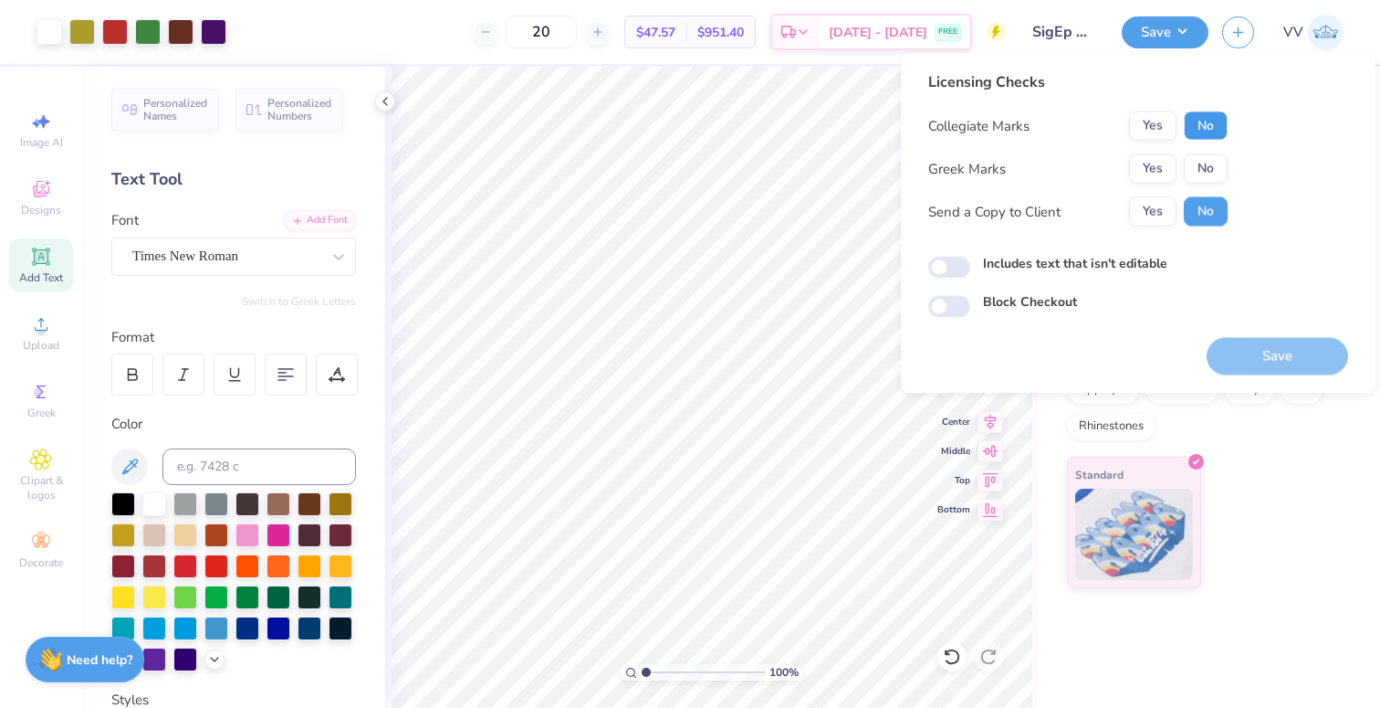
click at [1196, 125] on button "No" at bounding box center [1206, 125] width 44 height 29
click at [1170, 167] on button "Yes" at bounding box center [1152, 168] width 47 height 29
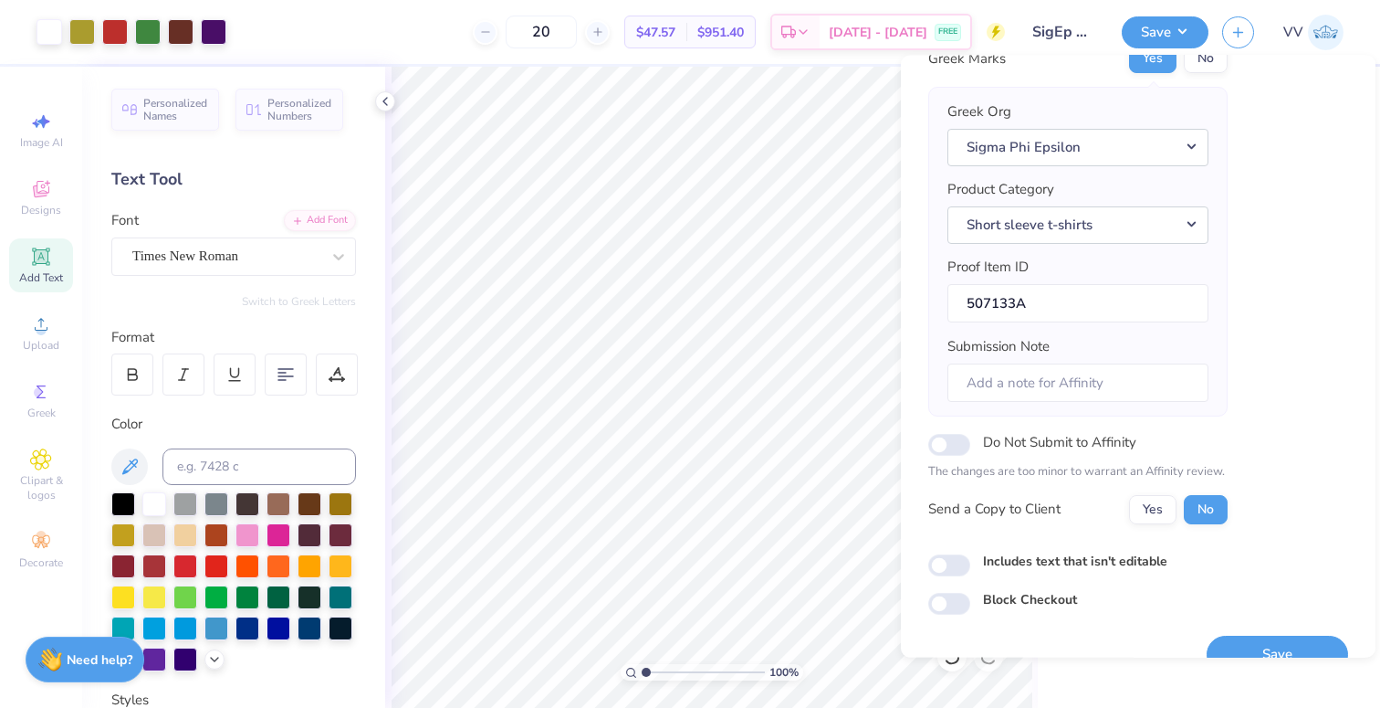
scroll to position [146, 0]
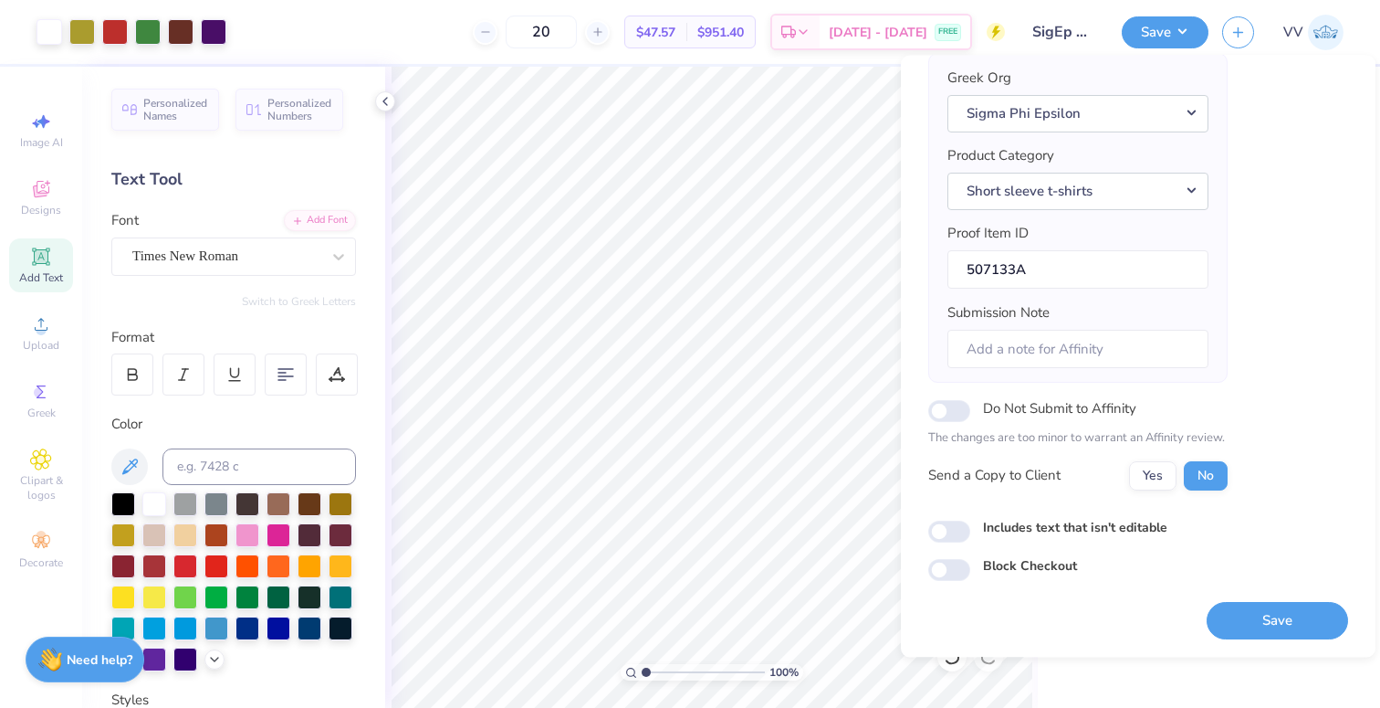
click at [1267, 621] on button "Save" at bounding box center [1278, 620] width 142 height 37
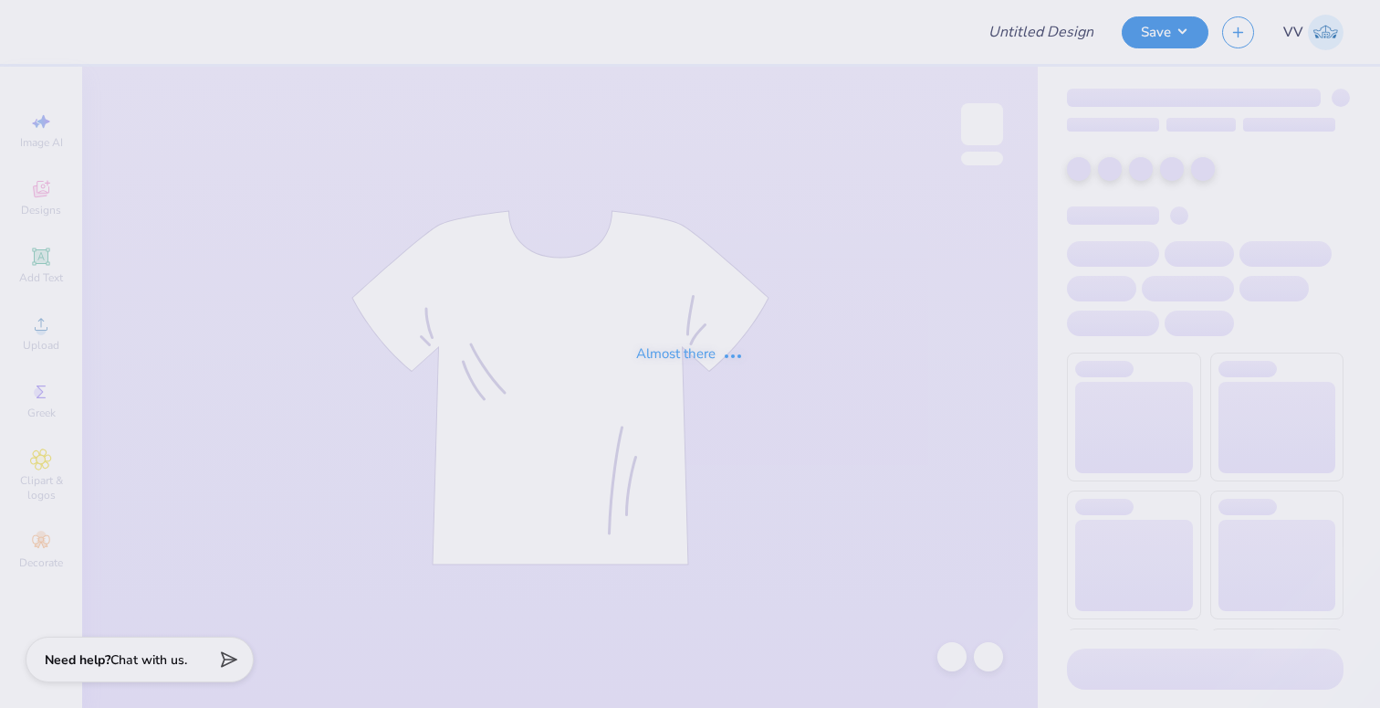
type input "Kappa Sigma Parents Weekend!"
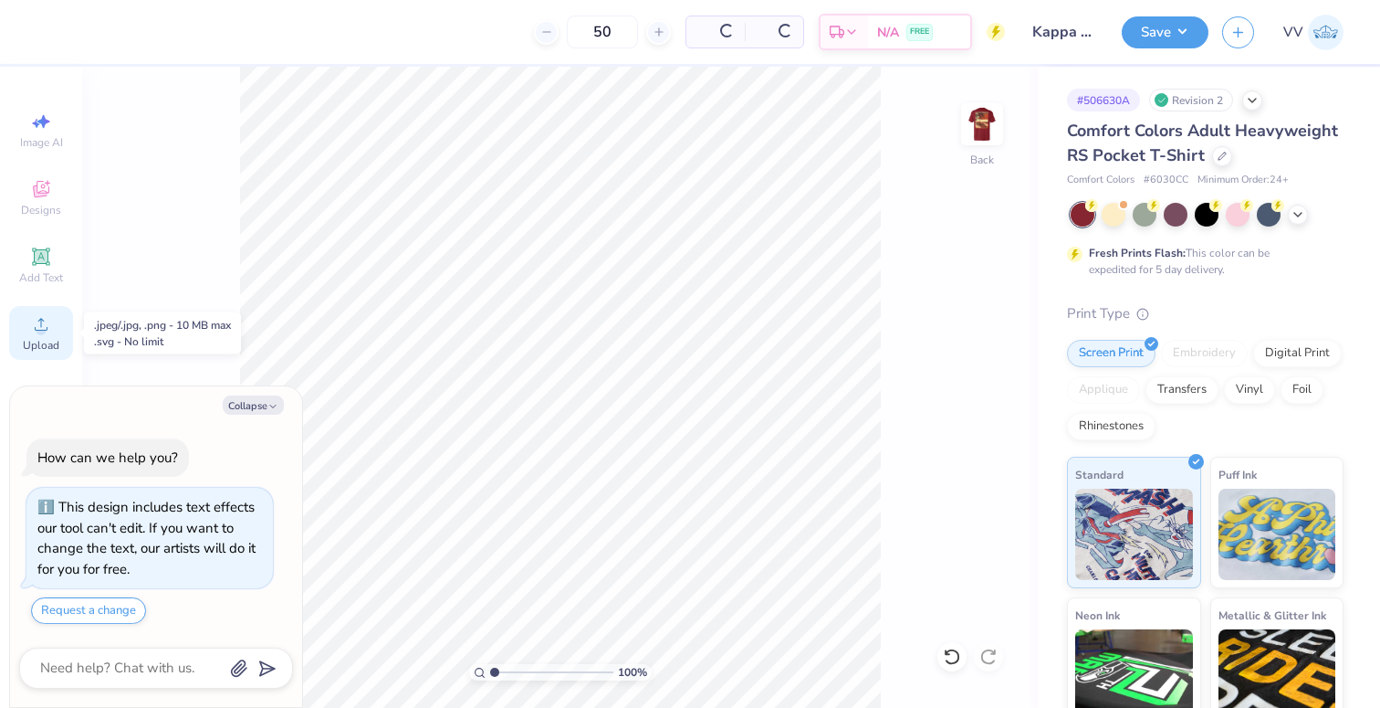
click at [26, 324] on div "Upload" at bounding box center [41, 333] width 64 height 54
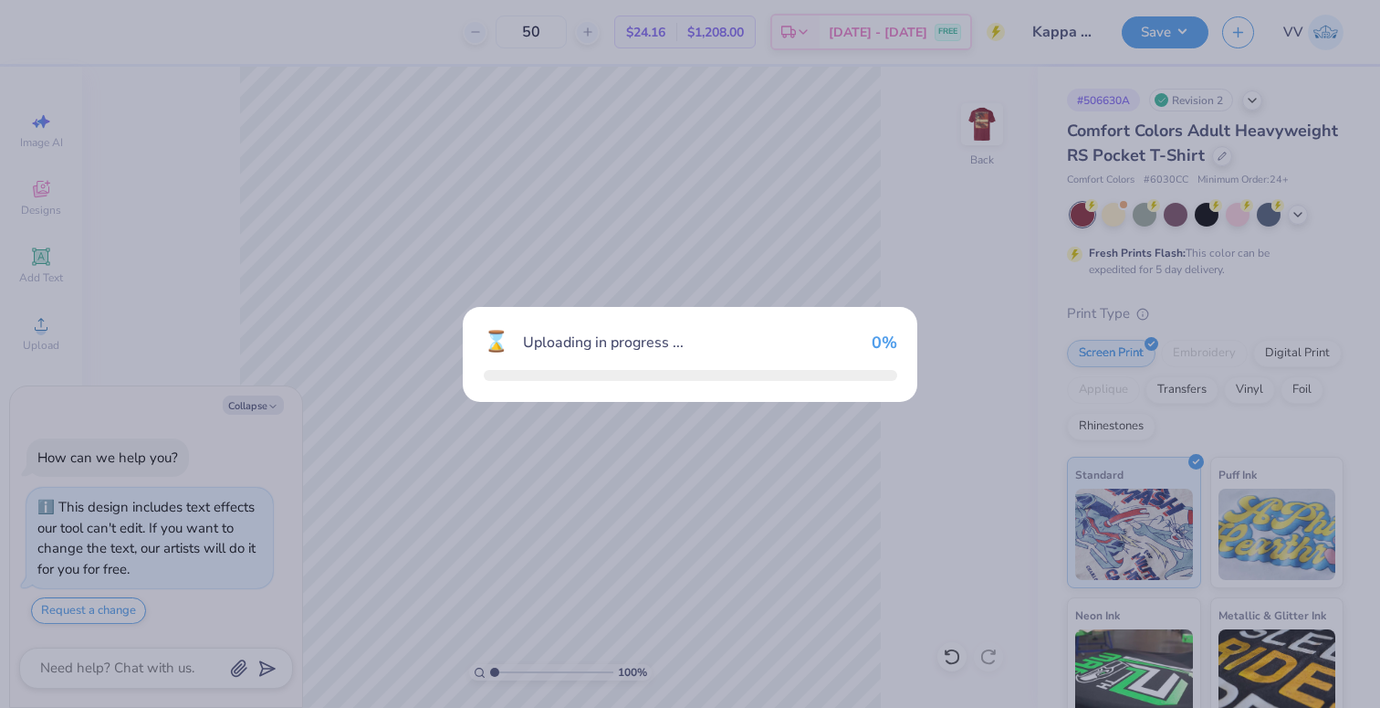
type textarea "x"
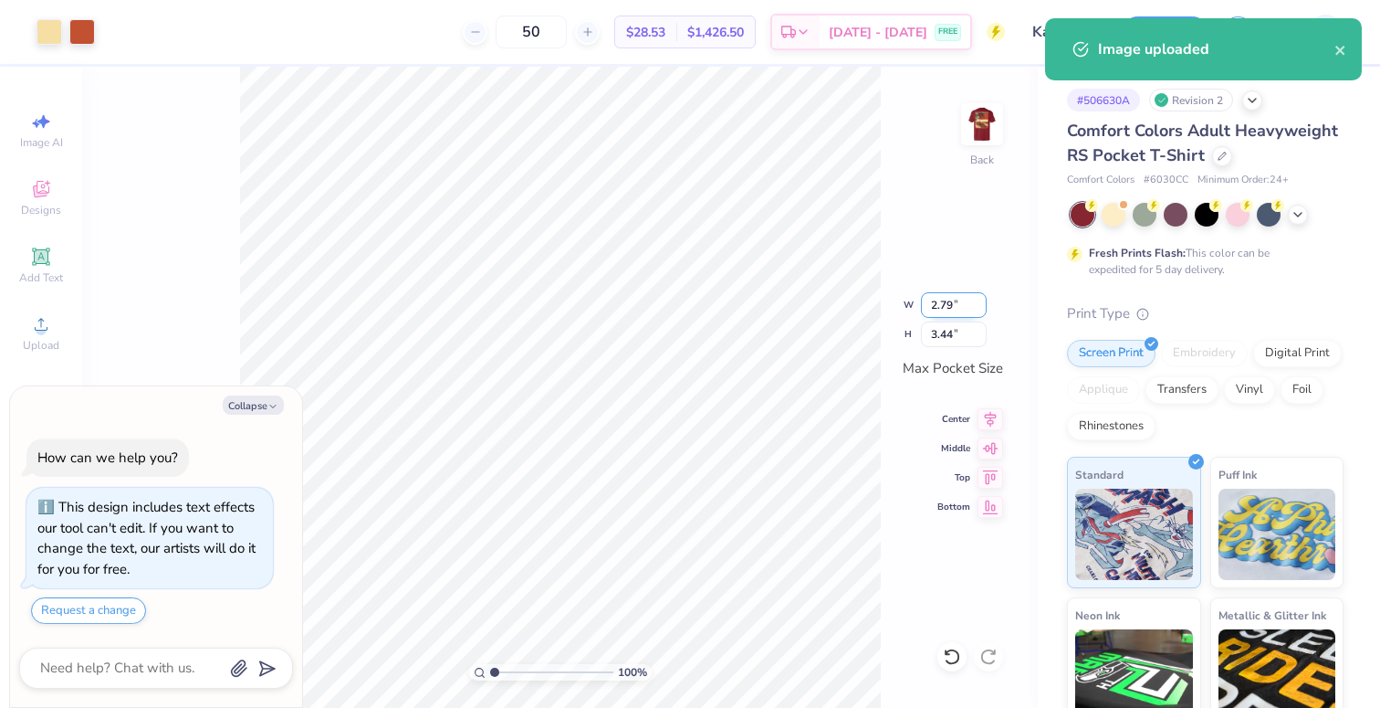
click at [952, 307] on input "2.79" at bounding box center [954, 305] width 66 height 26
type input "3.5"
type textarea "x"
type input "2.84"
type input "3.50"
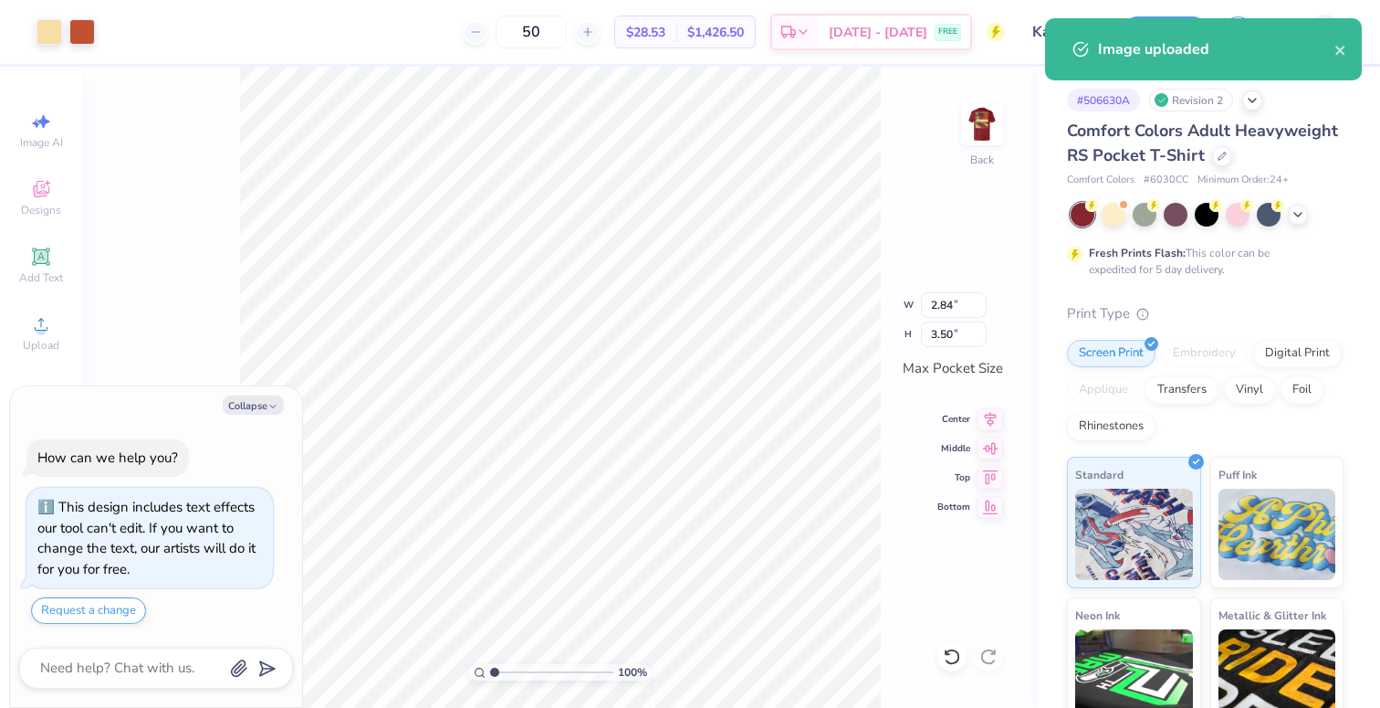
type textarea "x"
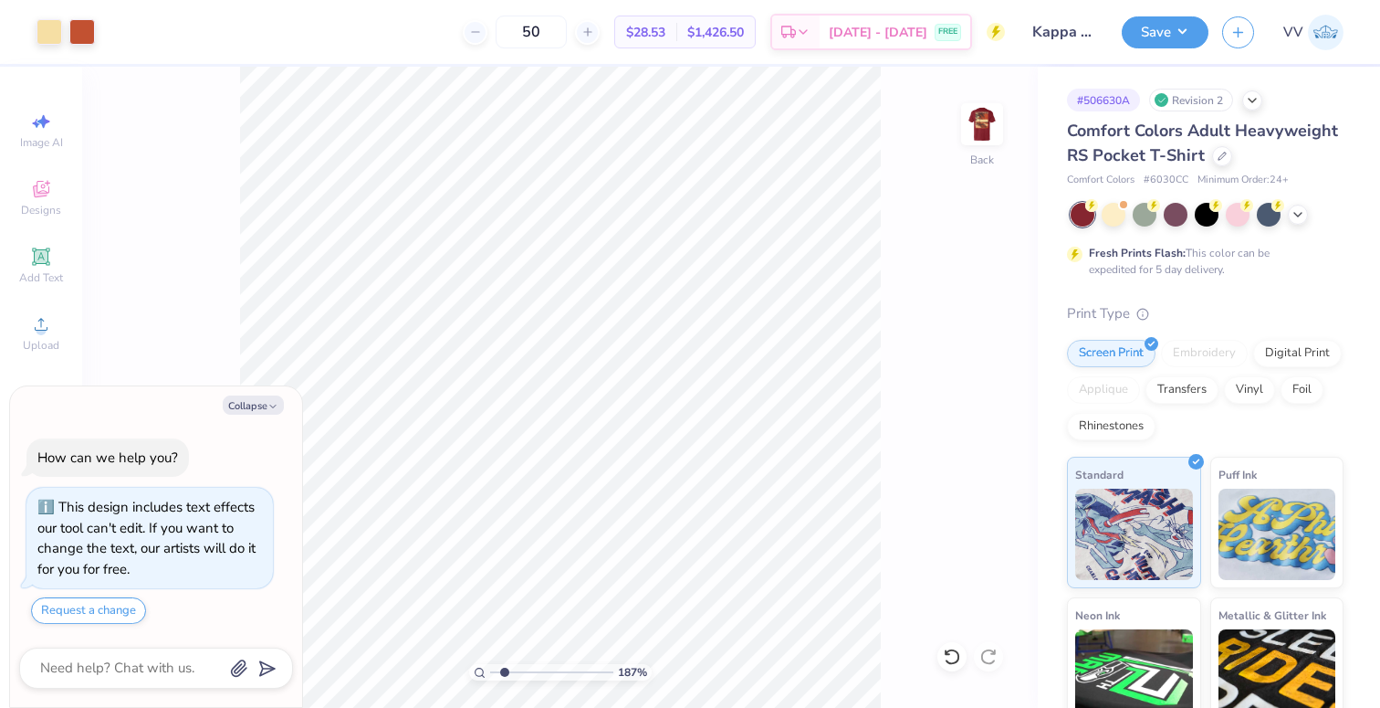
type input "1.82"
click at [504, 673] on input "range" at bounding box center [551, 672] width 123 height 16
click at [993, 113] on img at bounding box center [982, 124] width 73 height 73
type textarea "x"
type input "1"
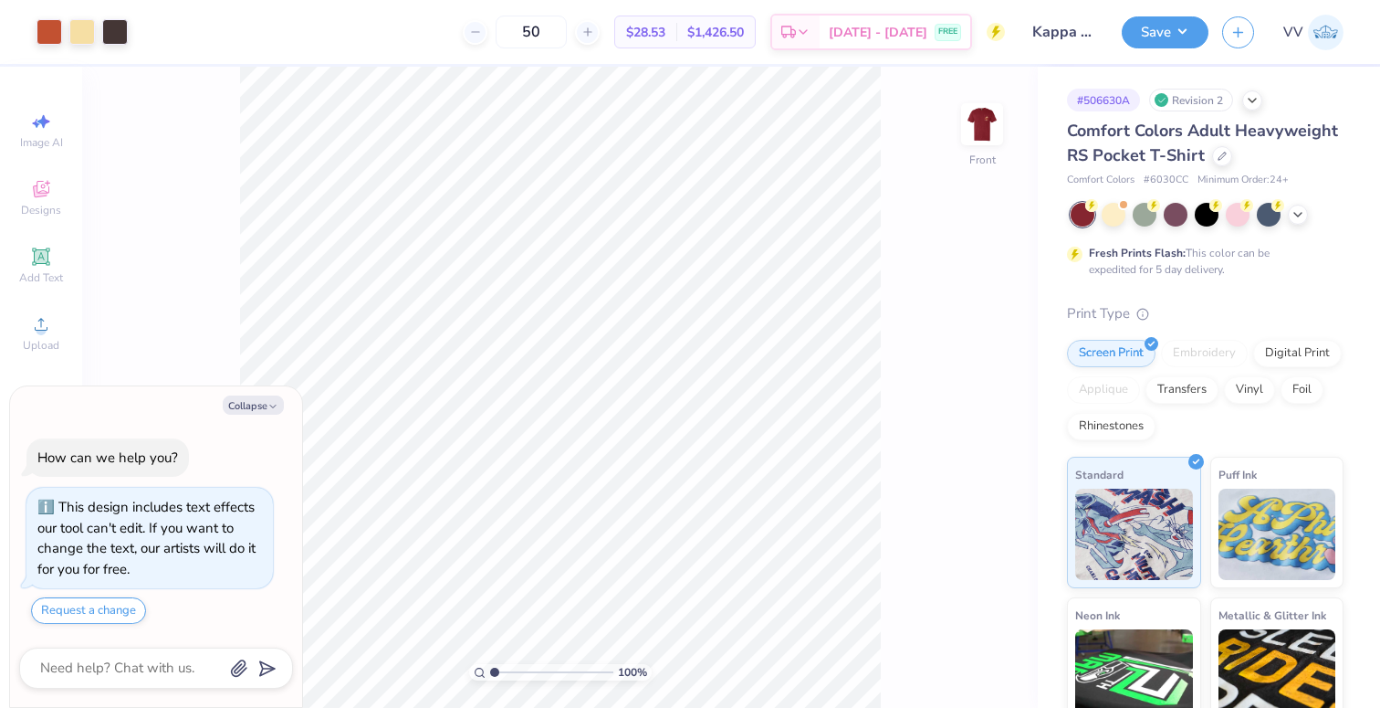
click at [446, 670] on div "100 %" at bounding box center [560, 387] width 641 height 641
click at [269, 401] on icon "button" at bounding box center [272, 406] width 11 height 11
type textarea "x"
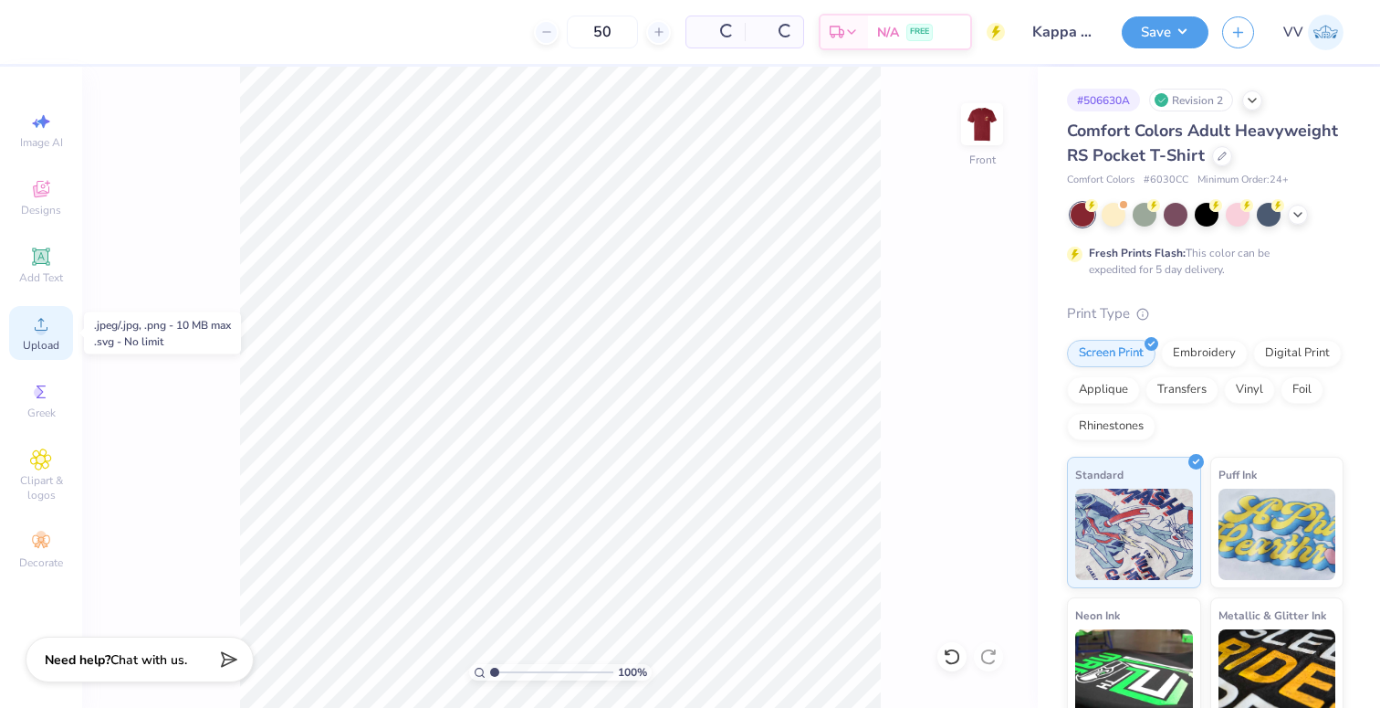
click at [42, 330] on icon at bounding box center [41, 324] width 13 height 13
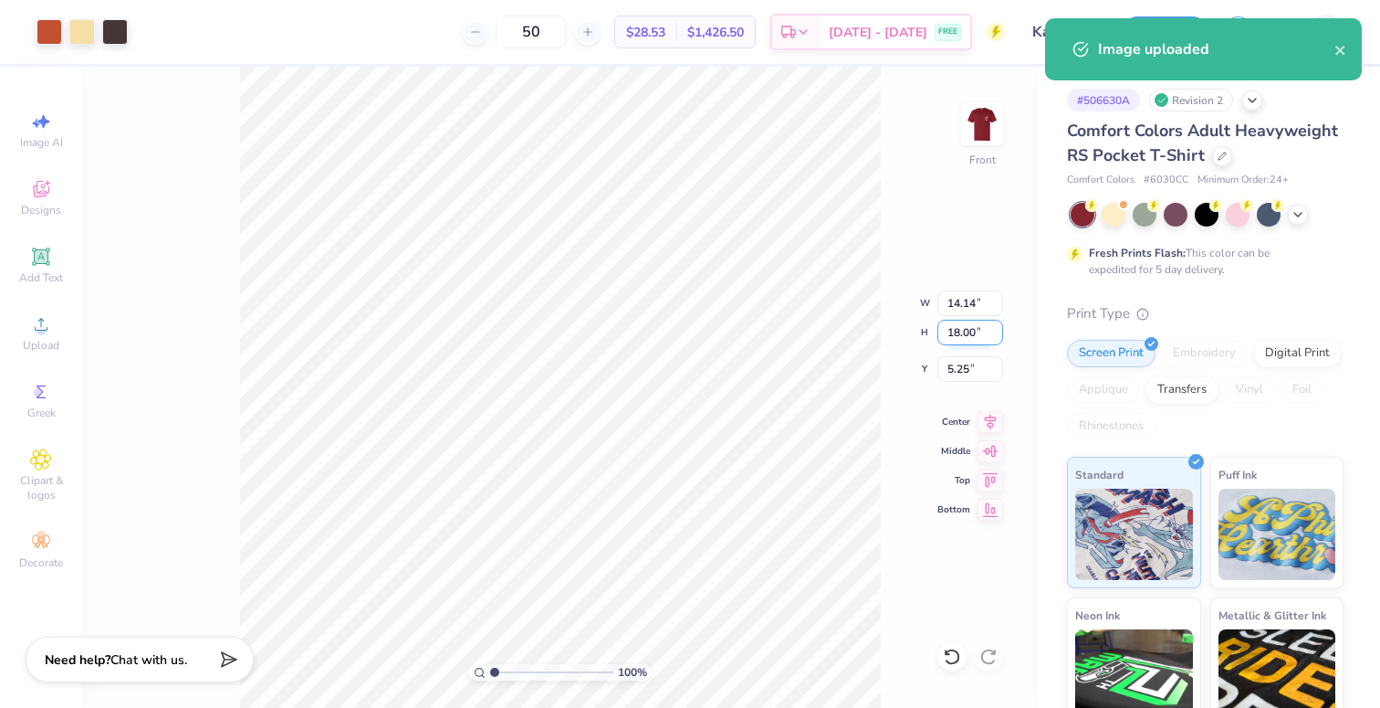
click at [970, 335] on input "18.00" at bounding box center [971, 333] width 66 height 26
type input "15"
type input "11.79"
type input "15.00"
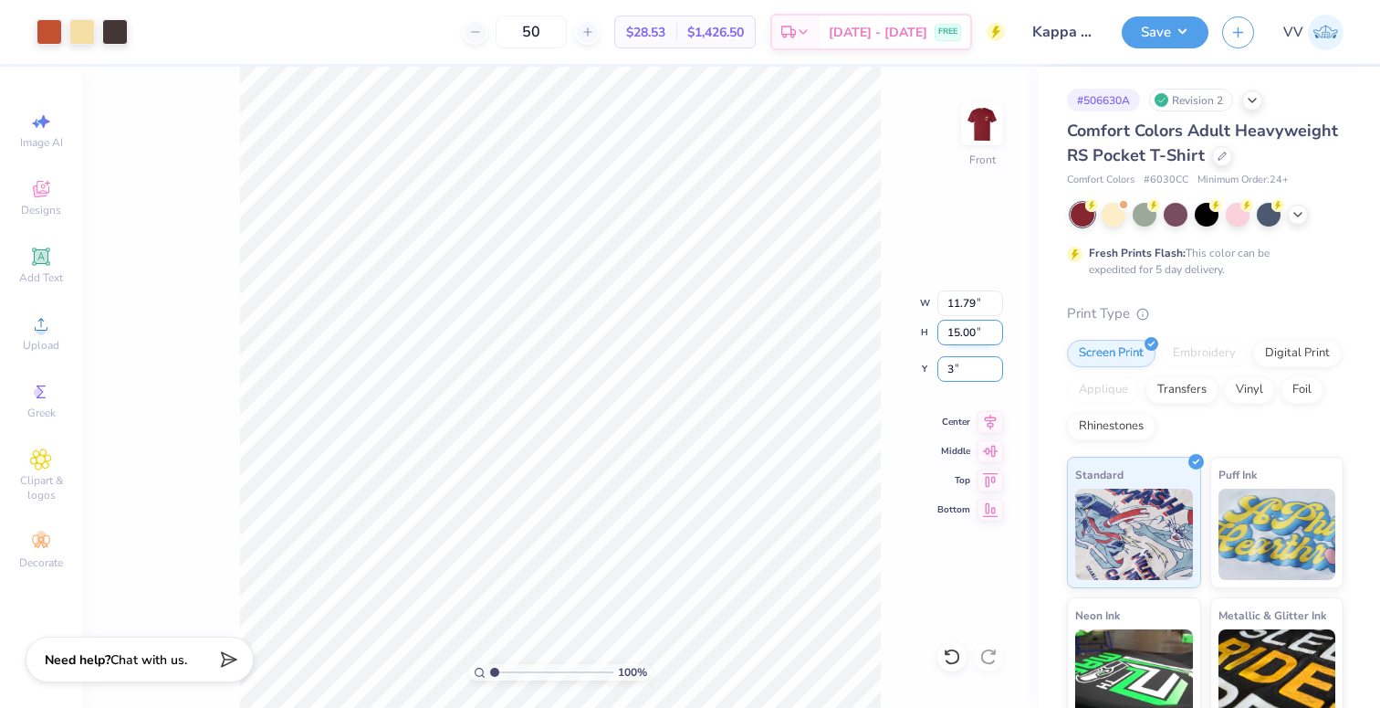
type input "3.00"
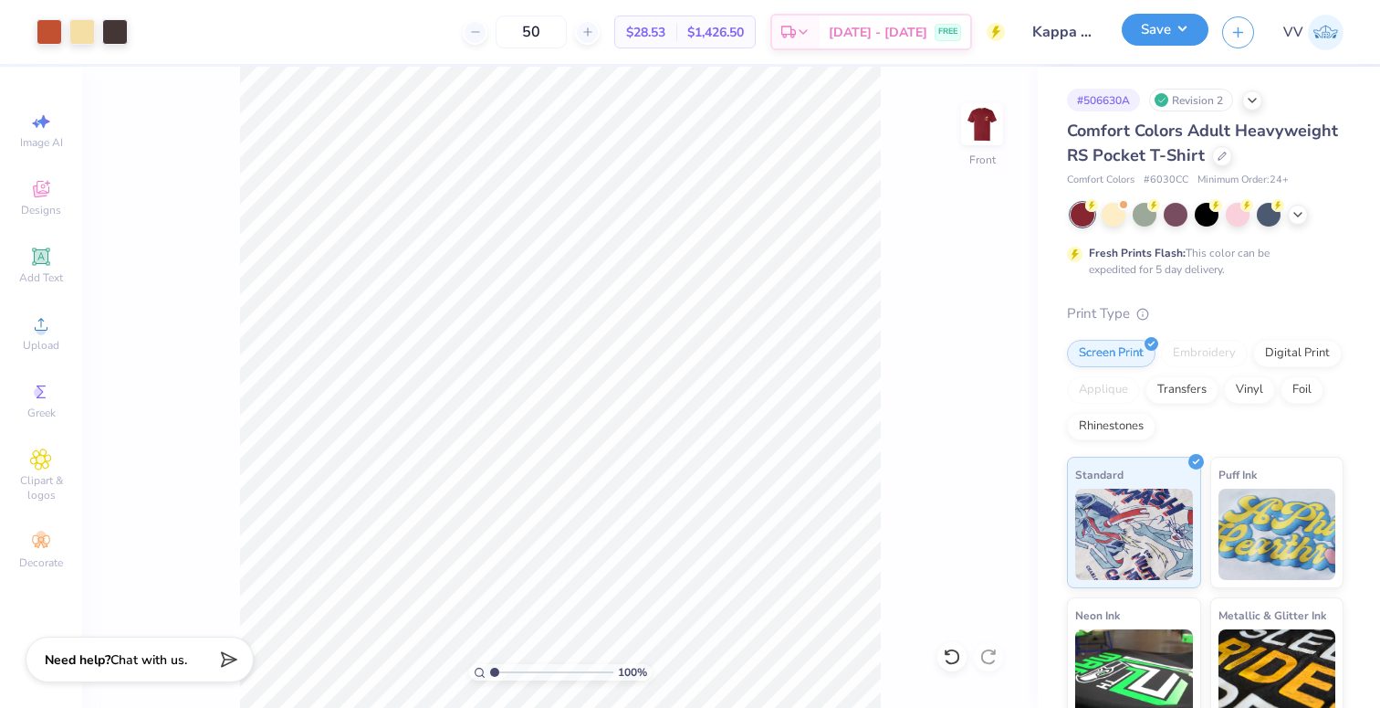
click at [1166, 34] on button "Save" at bounding box center [1165, 30] width 87 height 32
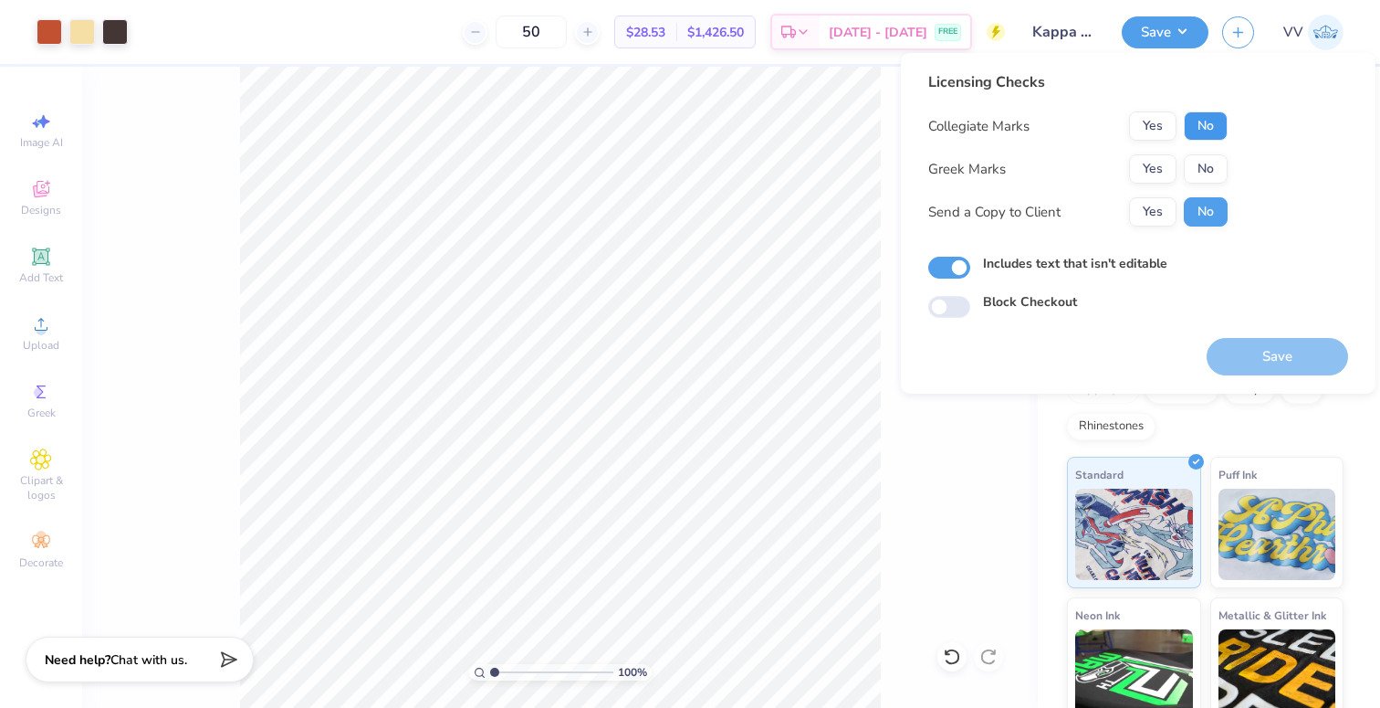
click at [1204, 131] on button "No" at bounding box center [1206, 125] width 44 height 29
click at [1165, 172] on button "Yes" at bounding box center [1152, 168] width 47 height 29
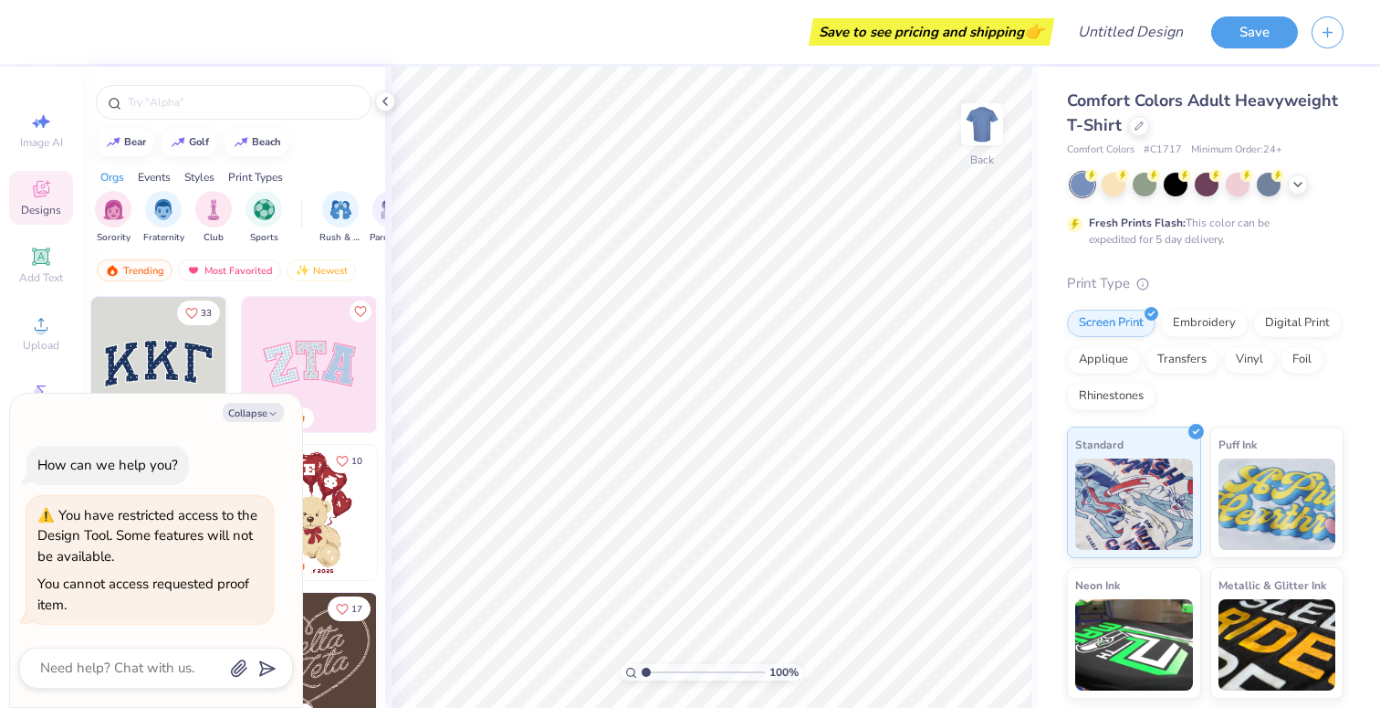
type textarea "x"
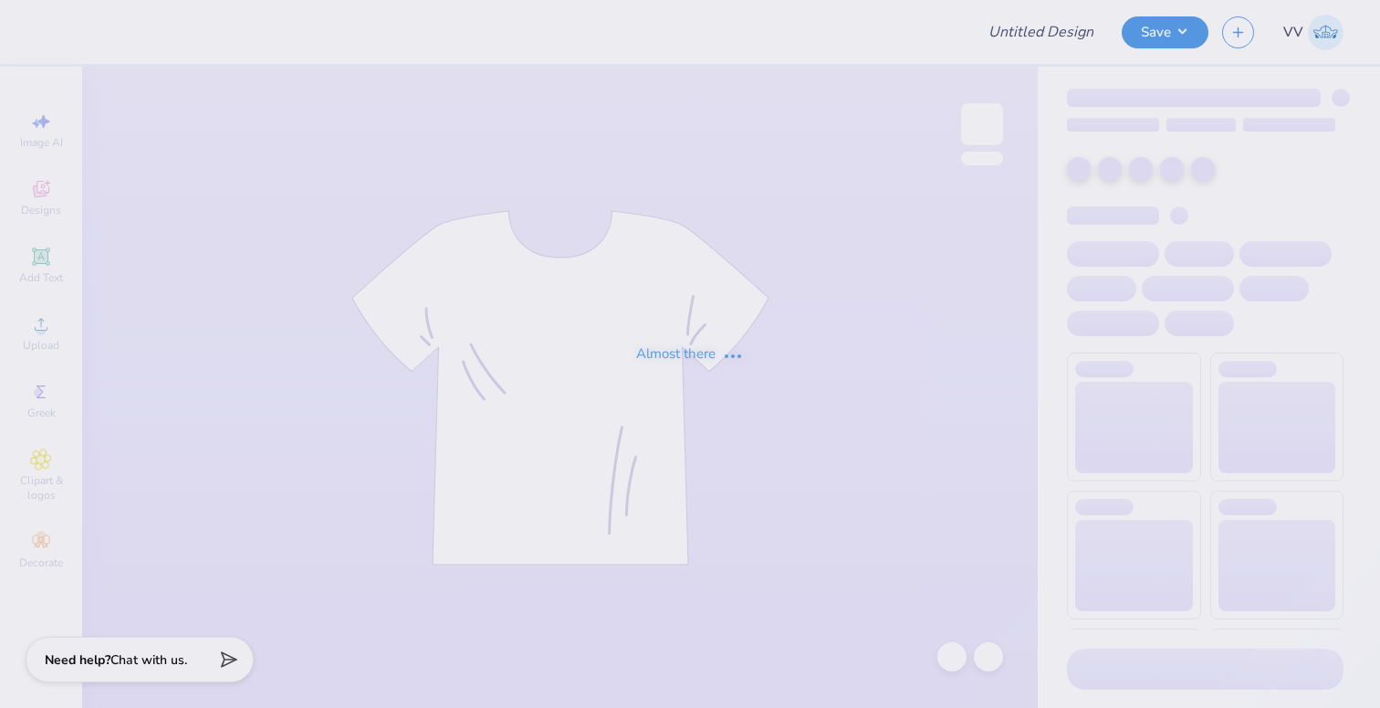
type input "Kappa Sigma Parents Weekend!"
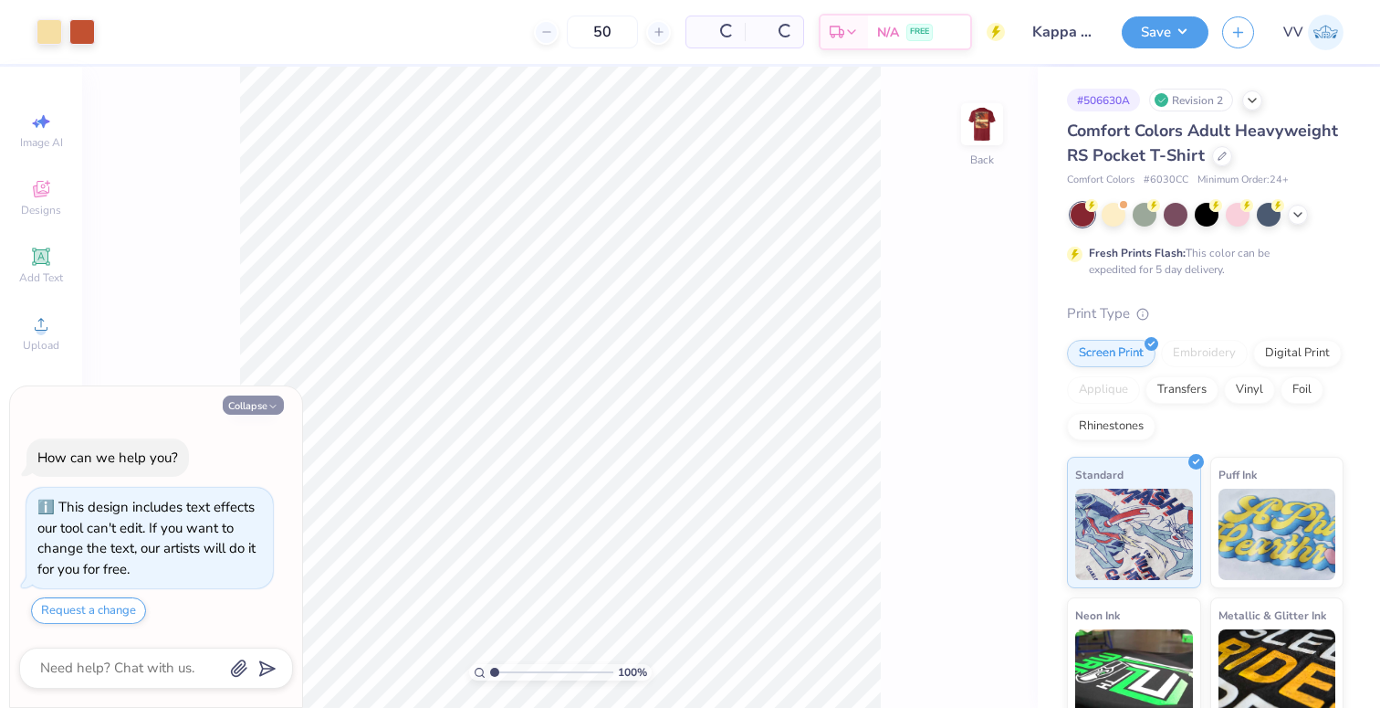
click at [236, 404] on button "Collapse" at bounding box center [253, 404] width 61 height 19
type textarea "x"
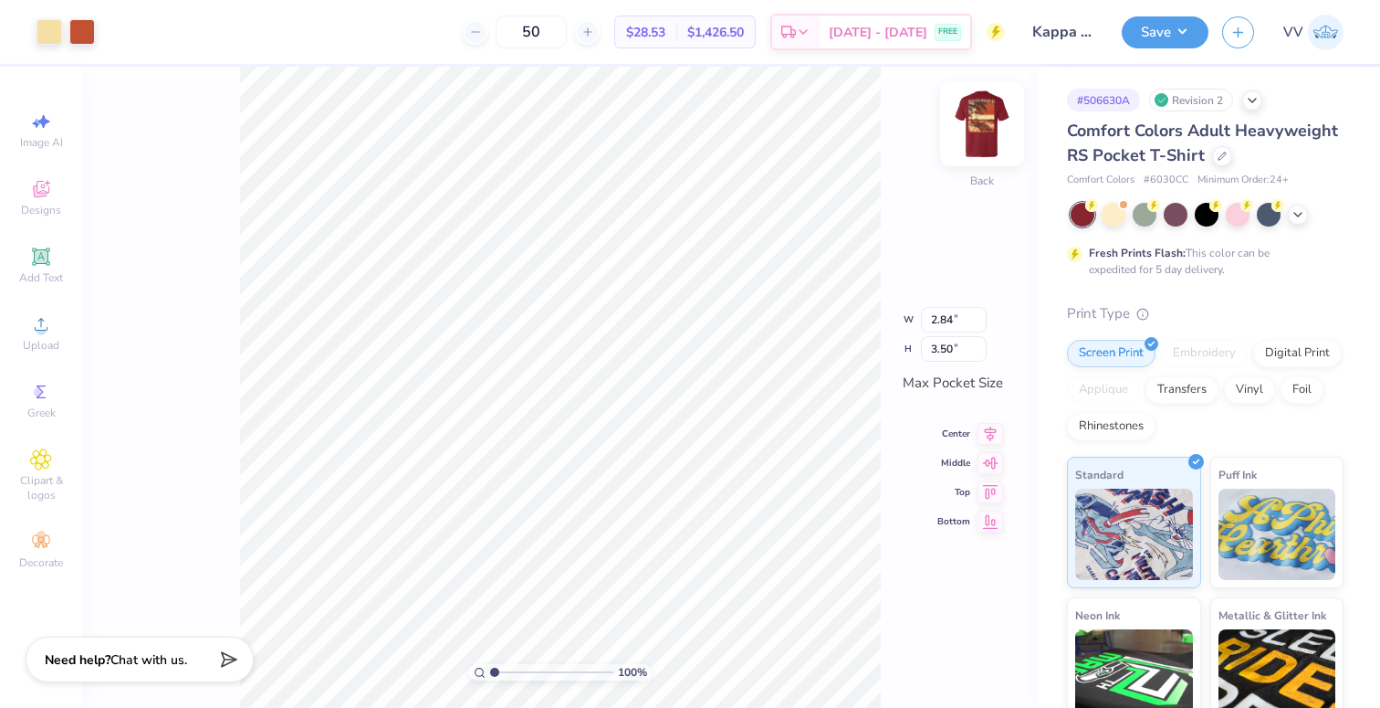
click at [991, 126] on img at bounding box center [982, 124] width 73 height 73
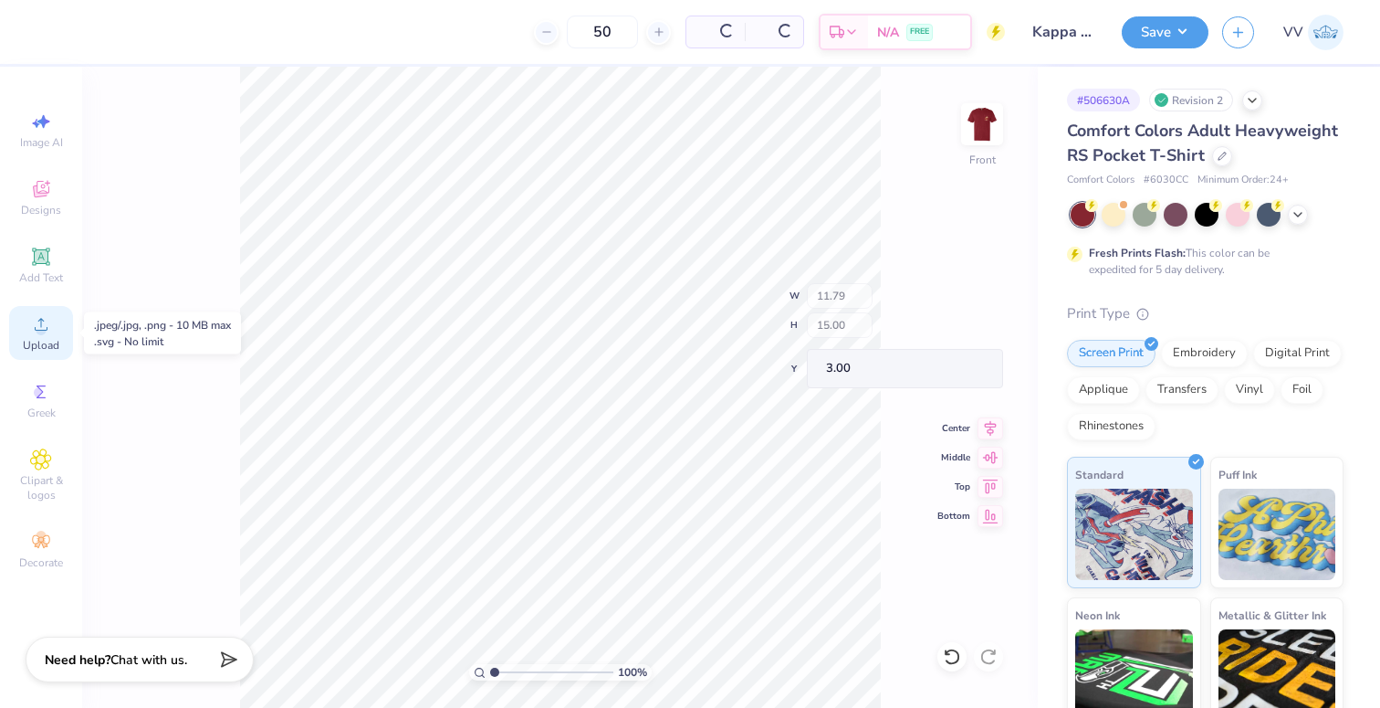
click at [25, 335] on div "Upload" at bounding box center [41, 333] width 64 height 54
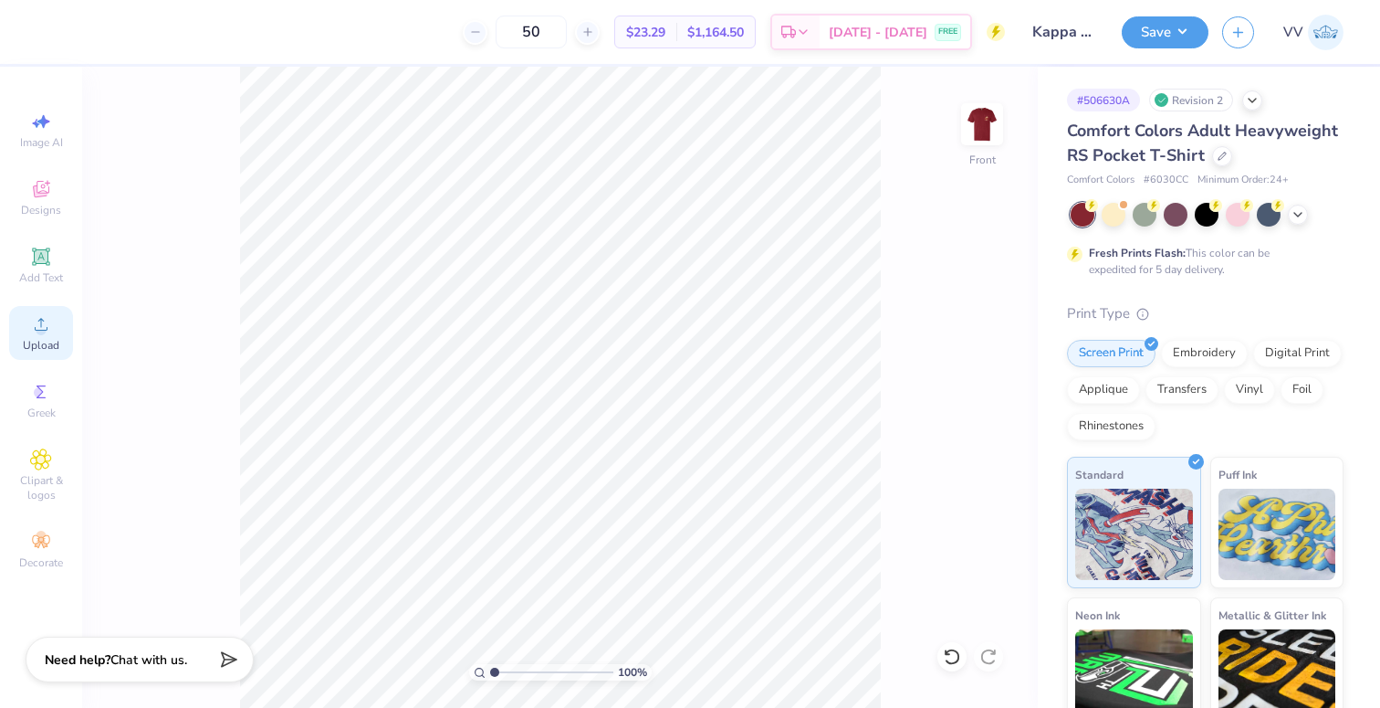
click at [72, 325] on div "Image AI Designs Add Text Upload Greek Clipart & logos Decorate" at bounding box center [41, 387] width 82 height 641
click at [33, 334] on icon at bounding box center [41, 324] width 22 height 22
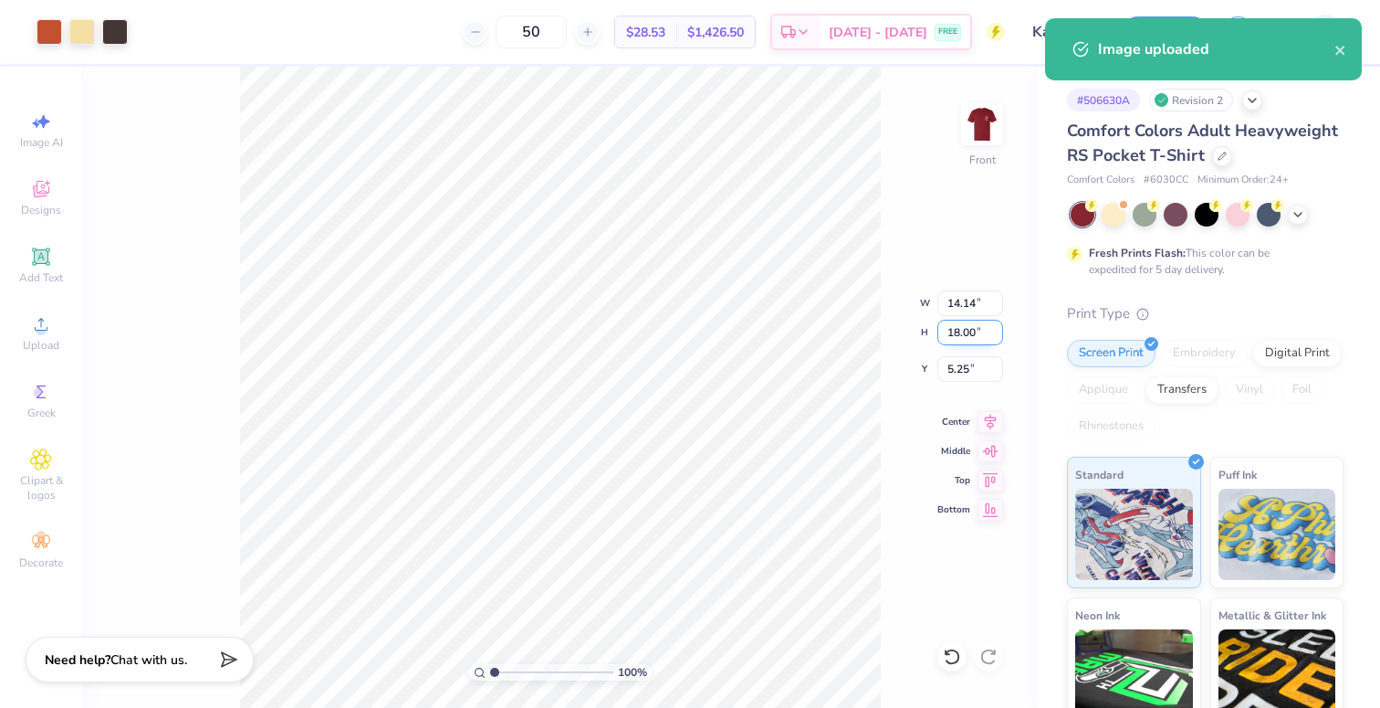
click at [959, 328] on input "18.00" at bounding box center [971, 333] width 66 height 26
type input "15"
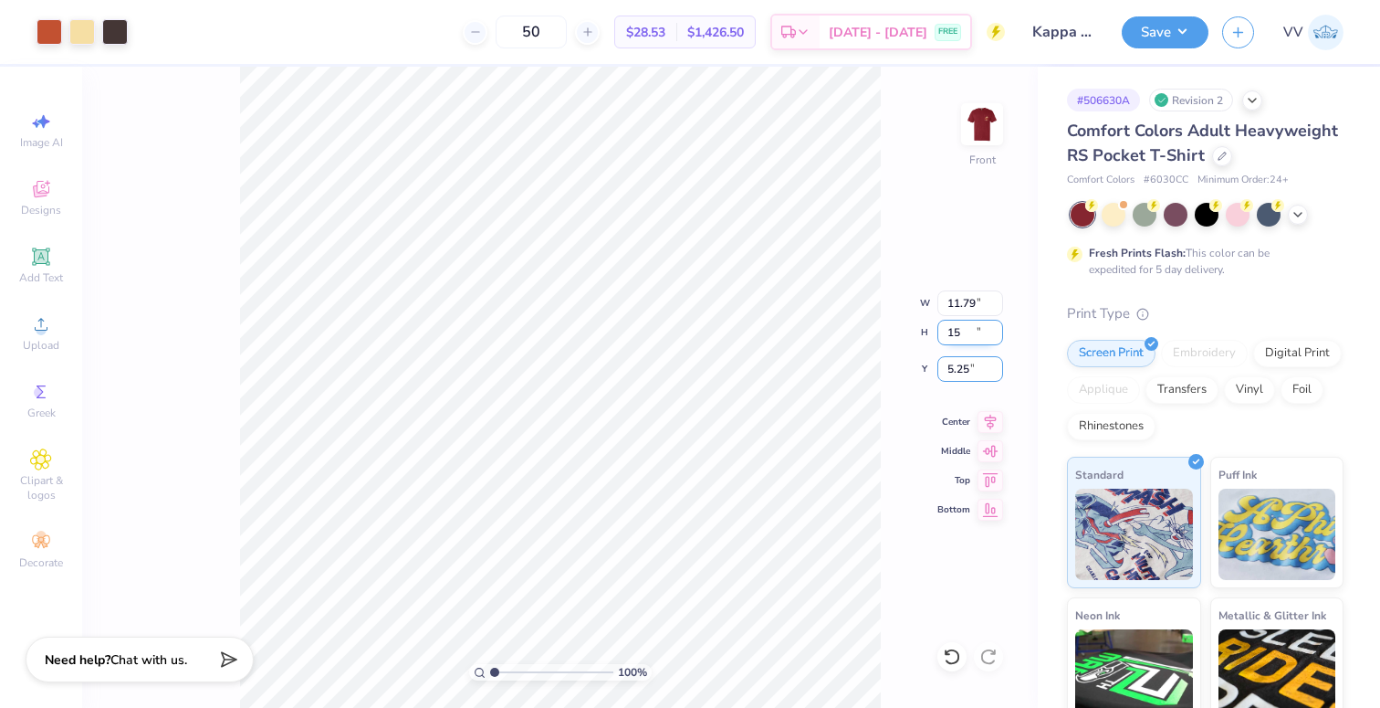
type input "11.79"
type input "15.00"
type input "3.00"
click at [1162, 28] on button "Save" at bounding box center [1165, 30] width 87 height 32
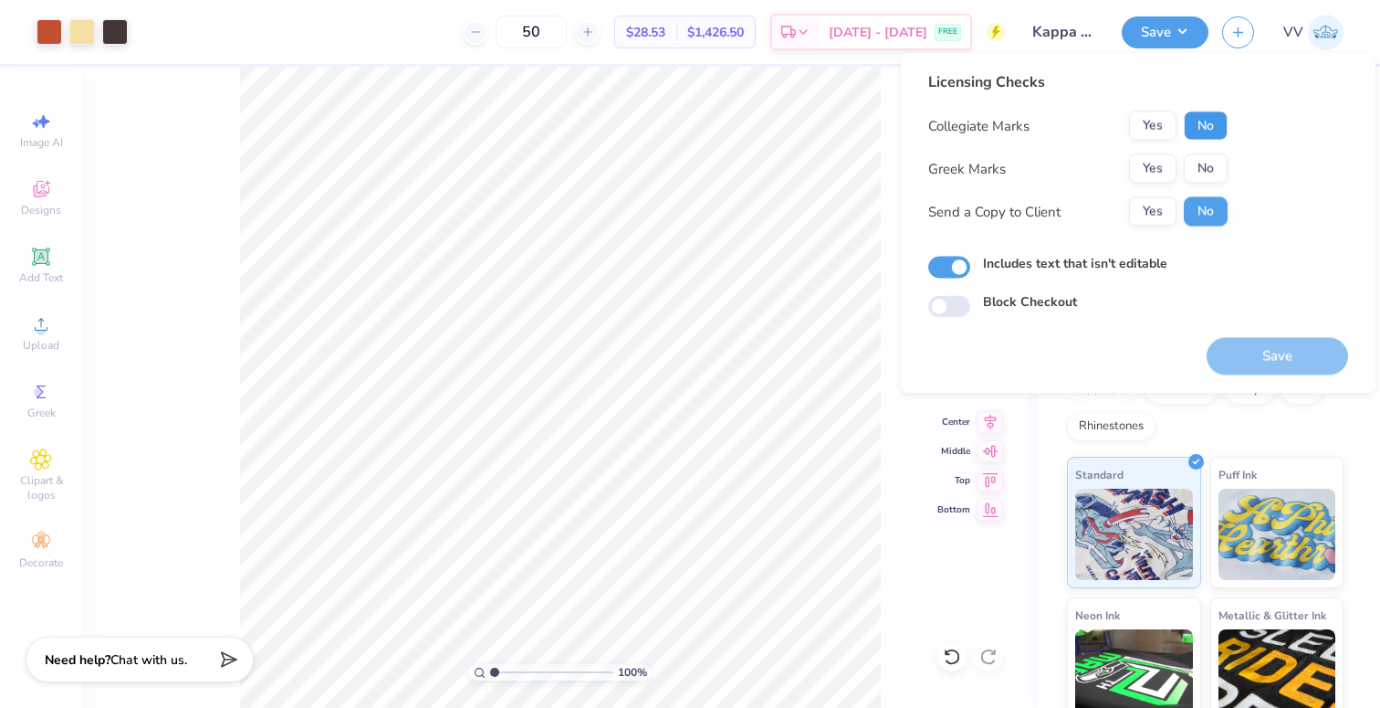
click at [1196, 116] on button "No" at bounding box center [1206, 125] width 44 height 29
click at [1164, 167] on button "Yes" at bounding box center [1152, 168] width 47 height 29
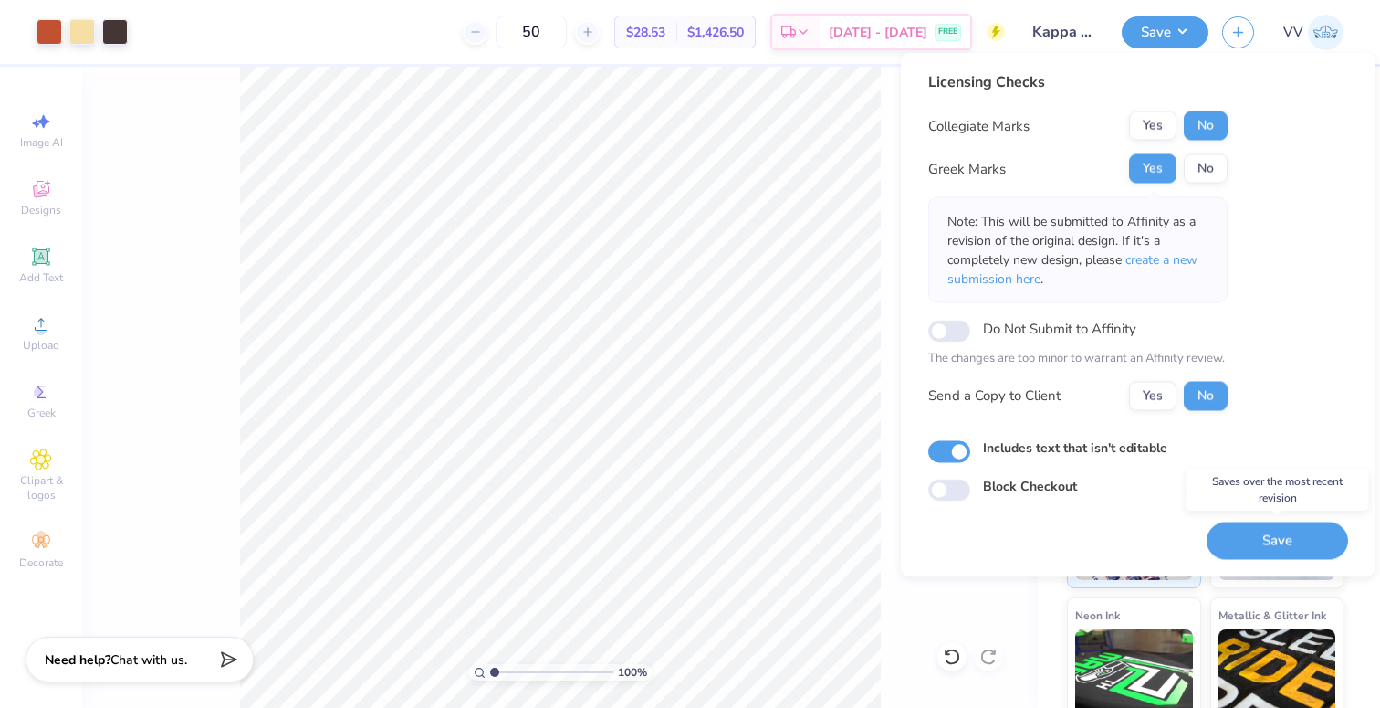
click at [1290, 536] on button "Save" at bounding box center [1278, 539] width 142 height 37
